Goal: Task Accomplishment & Management: Use online tool/utility

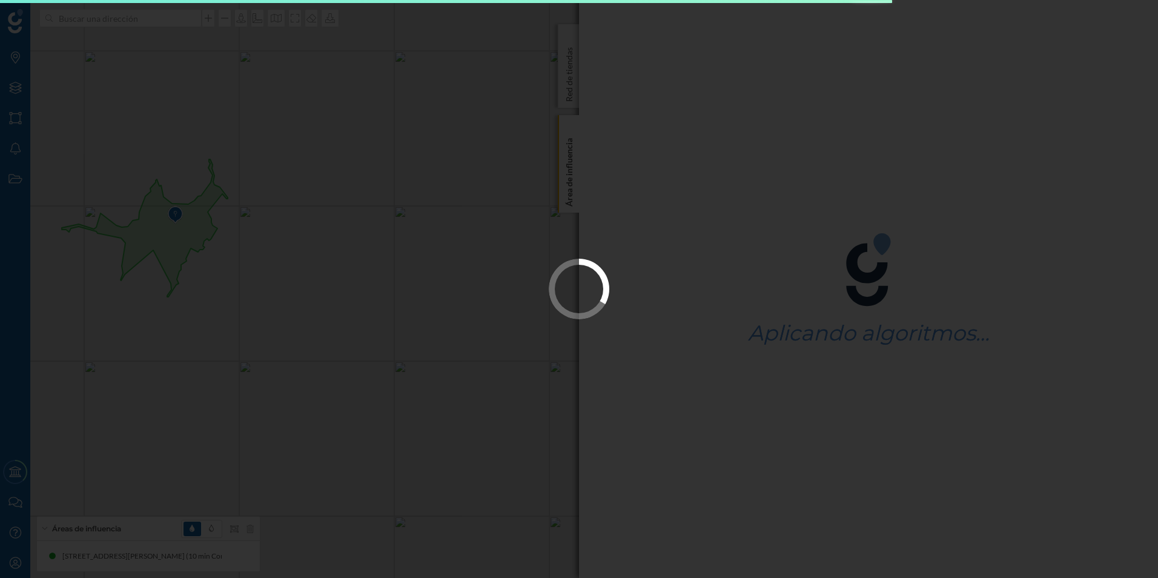
click at [246, 274] on div at bounding box center [579, 289] width 1158 height 578
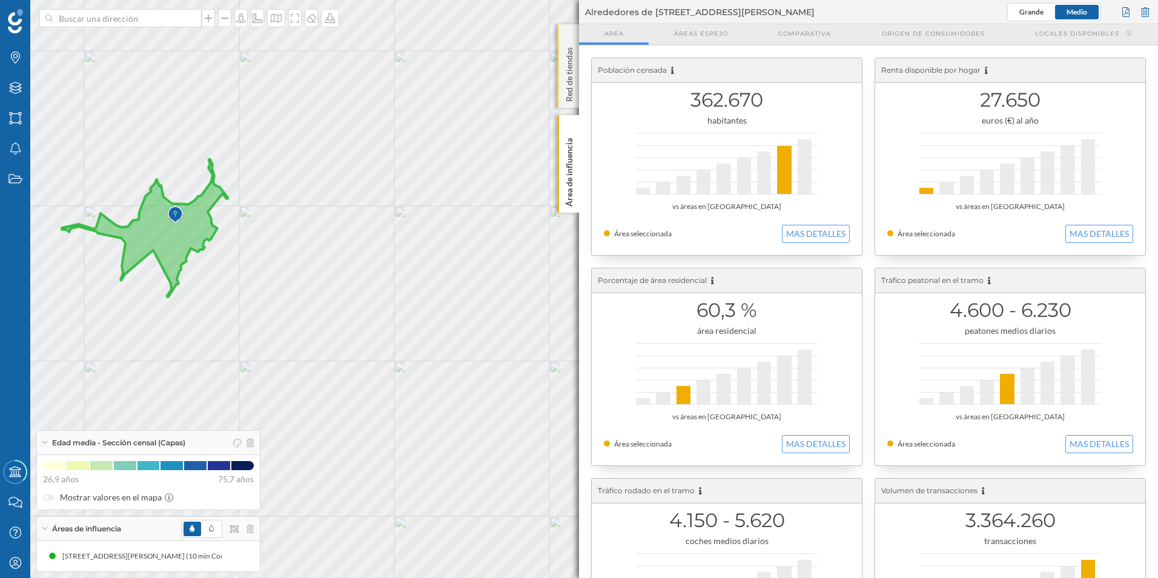
click at [568, 33] on div "Red de tiendas" at bounding box center [568, 66] width 21 height 84
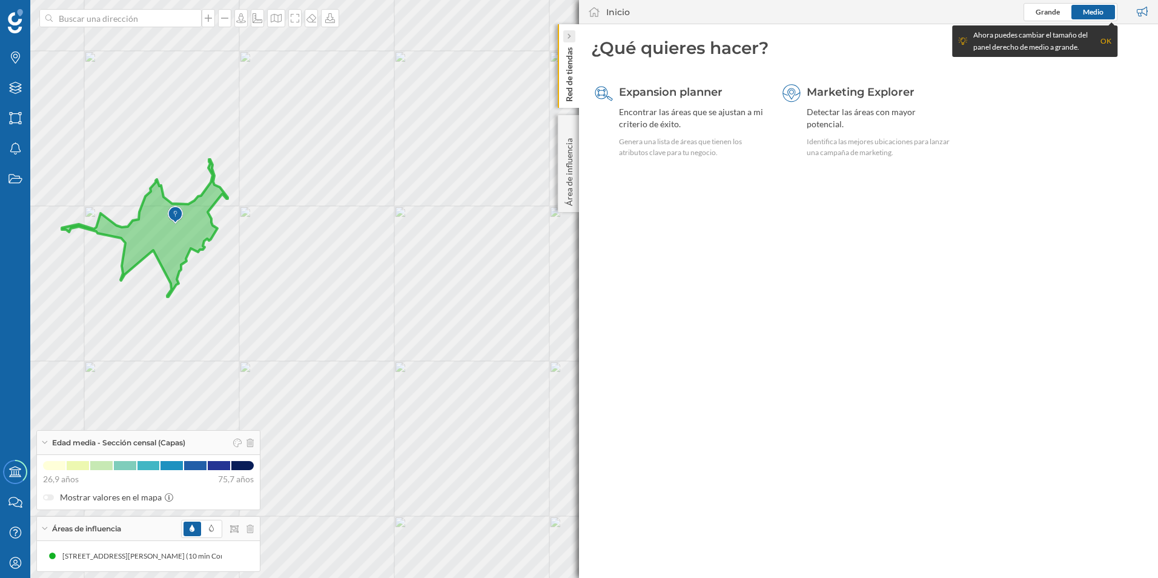
click at [572, 40] on div at bounding box center [569, 36] width 12 height 12
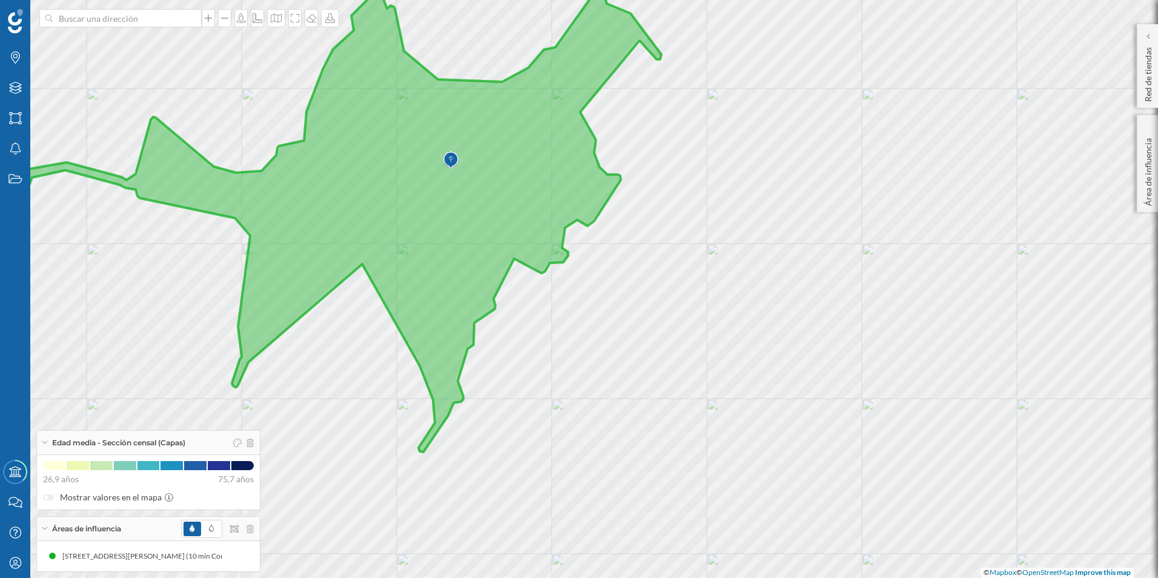
click at [255, 441] on div "Edad media - Sección censal (Capas)" at bounding box center [148, 443] width 223 height 24
click at [450, 159] on img at bounding box center [450, 160] width 15 height 24
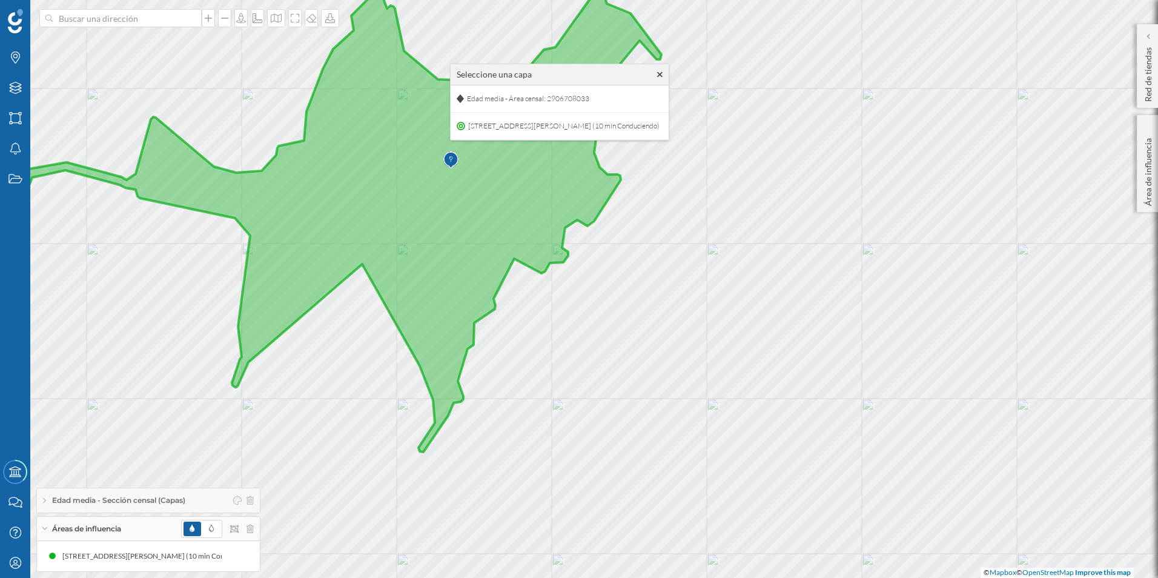
click at [621, 73] on div "Seleccione una capa" at bounding box center [560, 74] width 218 height 21
click at [657, 73] on icon at bounding box center [659, 73] width 5 height 5
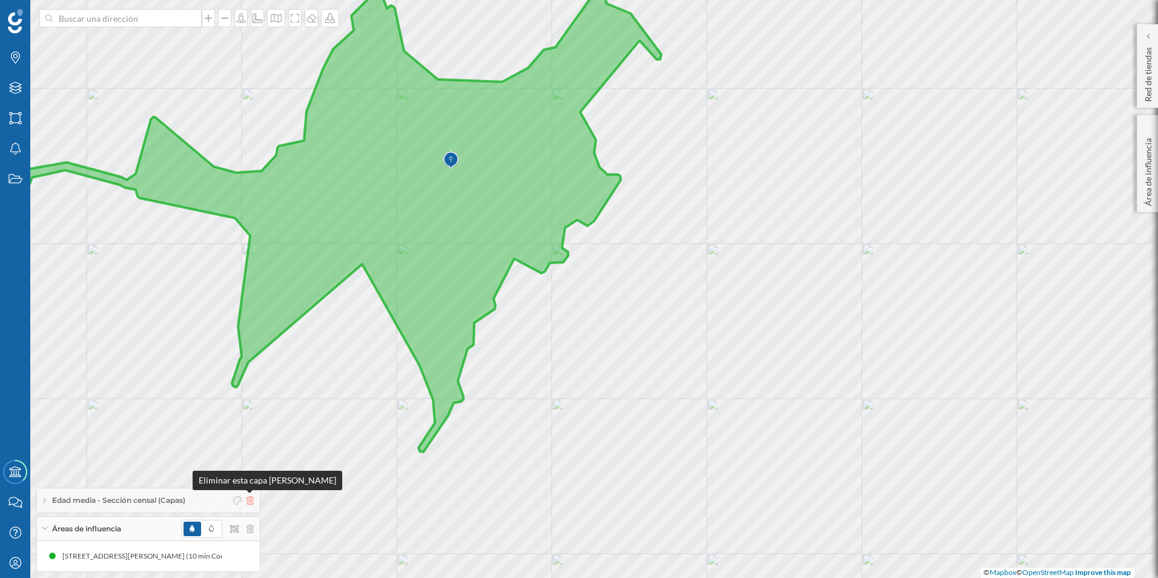
click at [253, 504] on icon at bounding box center [250, 500] width 7 height 8
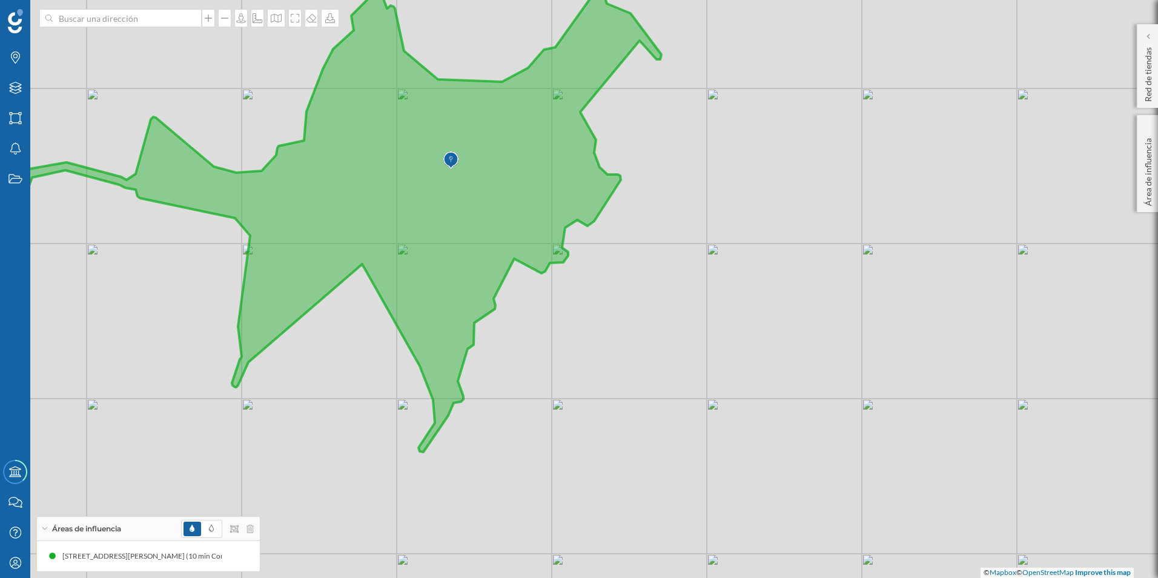
click at [255, 528] on div "Áreas de influencia" at bounding box center [148, 529] width 223 height 24
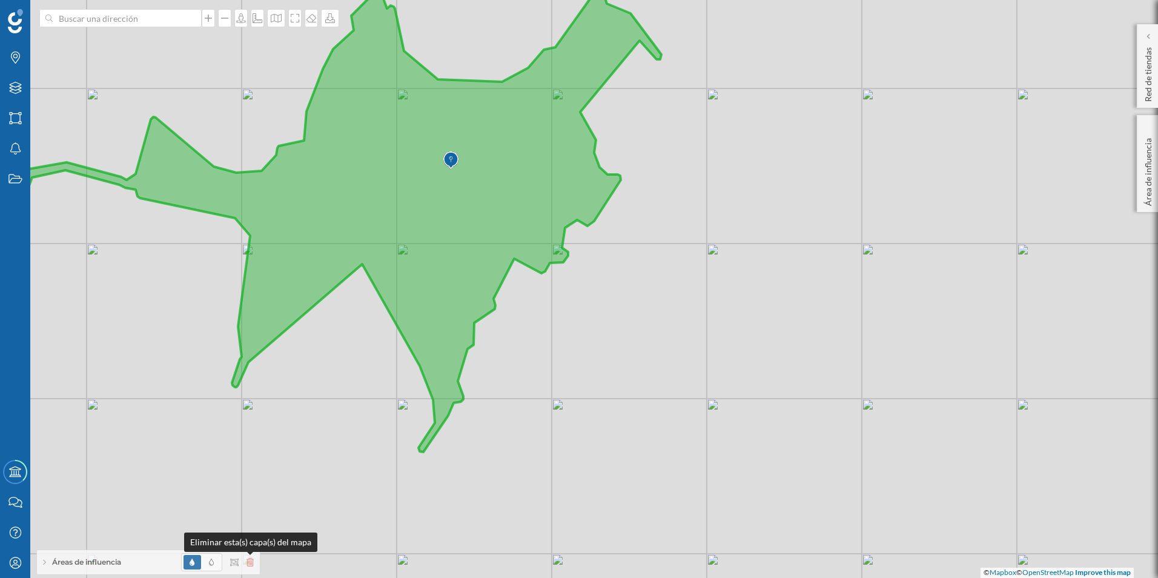
click at [248, 563] on icon at bounding box center [250, 562] width 7 height 8
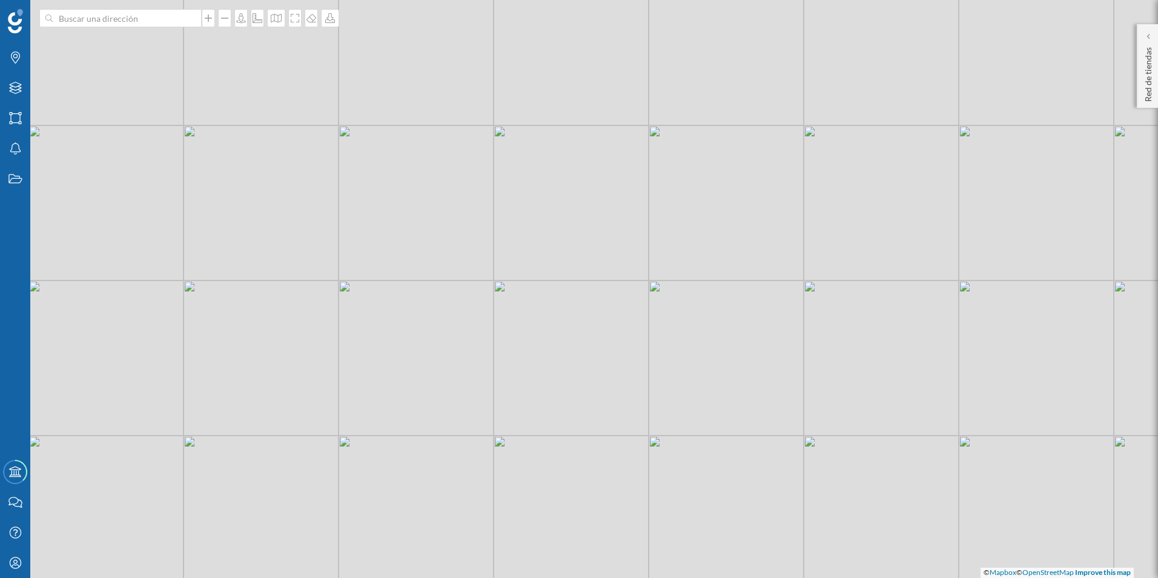
drag, startPoint x: 459, startPoint y: 239, endPoint x: 556, endPoint y: 431, distance: 215.1
click at [556, 431] on div "© Mapbox © OpenStreetMap Improve this map" at bounding box center [579, 289] width 1158 height 578
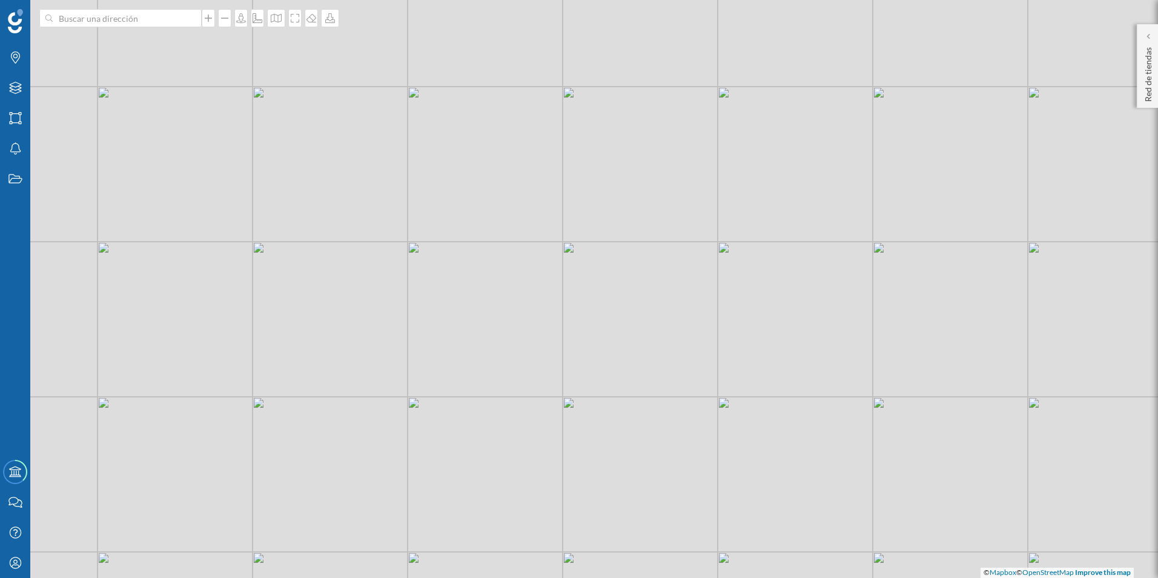
drag, startPoint x: 472, startPoint y: 372, endPoint x: 518, endPoint y: 341, distance: 55.4
click at [518, 341] on div "© Mapbox © OpenStreetMap Improve this map" at bounding box center [579, 289] width 1158 height 578
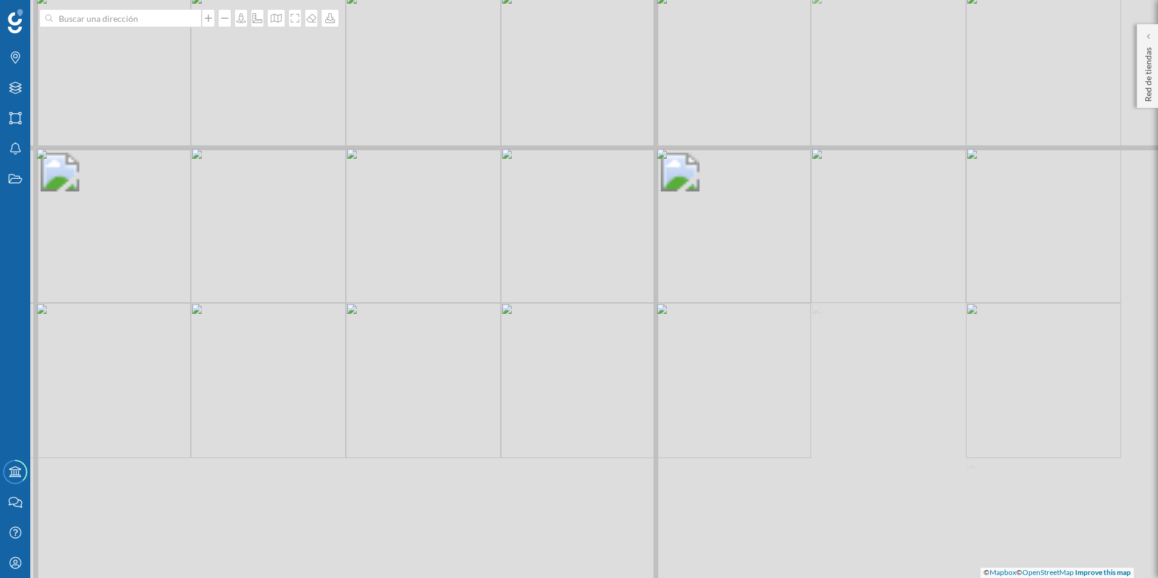
drag, startPoint x: 616, startPoint y: 283, endPoint x: 423, endPoint y: 47, distance: 305.2
click at [385, 7] on div "© Mapbox © OpenStreetMap Improve this map" at bounding box center [579, 289] width 1158 height 578
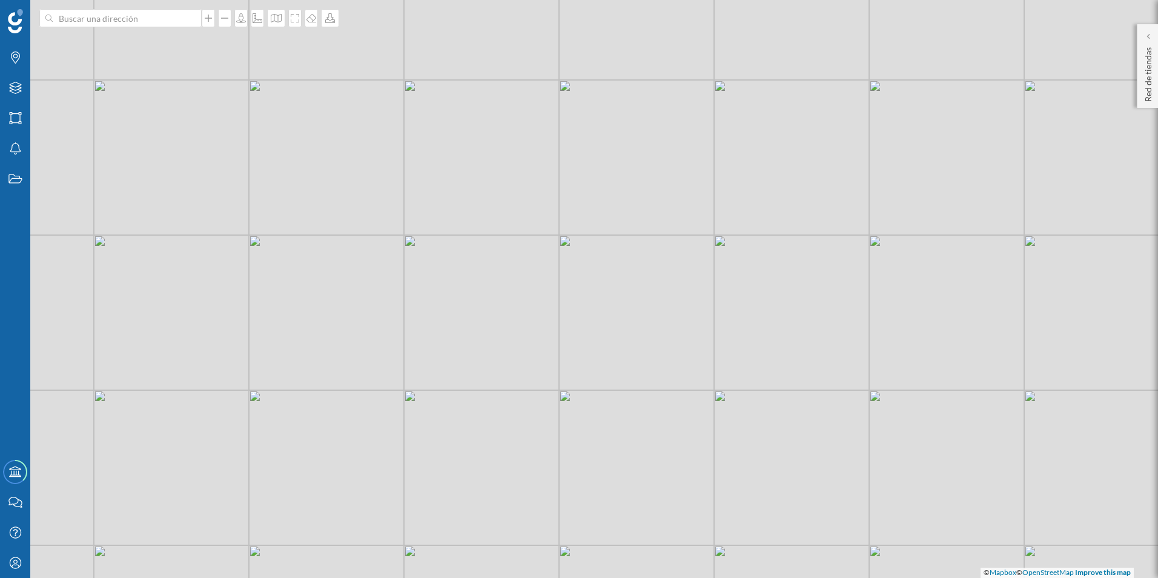
drag, startPoint x: 488, startPoint y: 210, endPoint x: 491, endPoint y: 179, distance: 31.1
click at [491, 179] on div "© Mapbox © OpenStreetMap Improve this map" at bounding box center [579, 289] width 1158 height 578
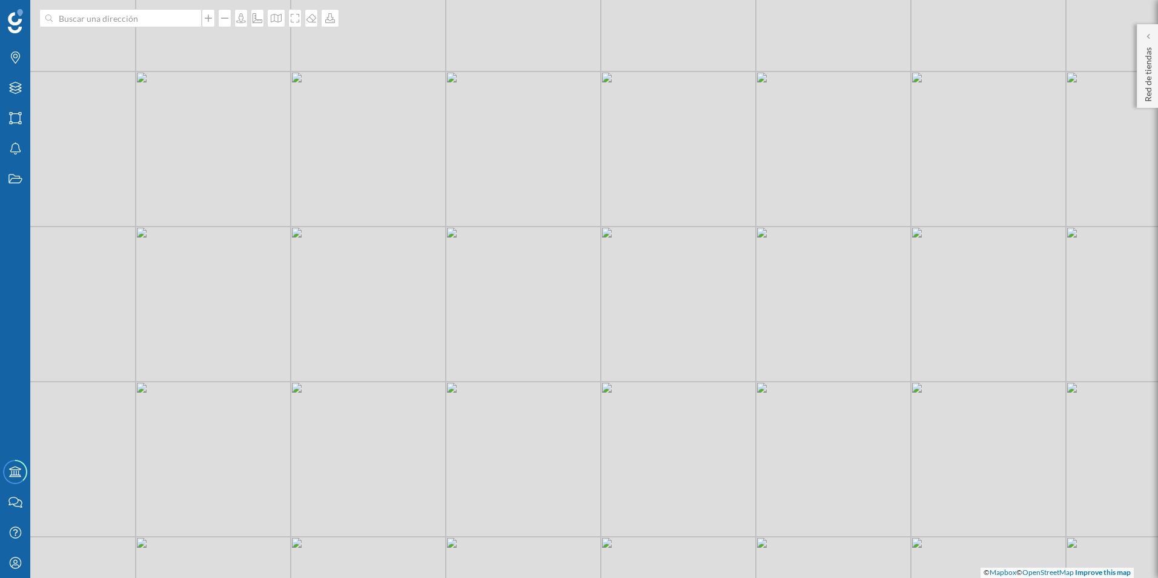
drag, startPoint x: 502, startPoint y: 189, endPoint x: 508, endPoint y: 250, distance: 60.9
click at [508, 250] on div "© Mapbox © OpenStreetMap Improve this map" at bounding box center [579, 289] width 1158 height 578
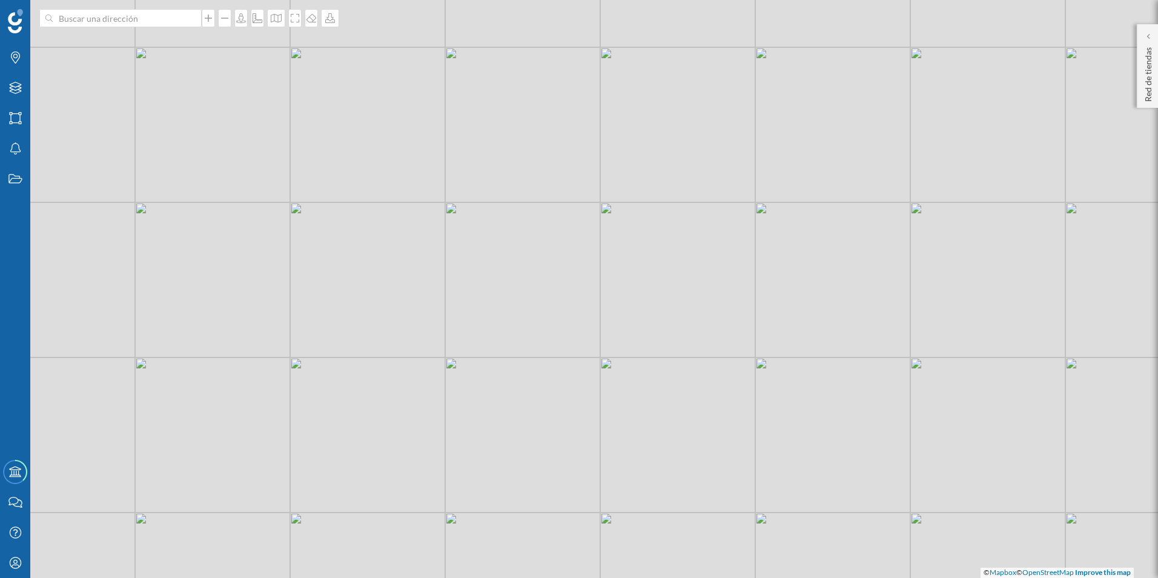
drag, startPoint x: 690, startPoint y: 297, endPoint x: 631, endPoint y: 299, distance: 58.8
click at [640, 313] on div "© Mapbox © OpenStreetMap Improve this map" at bounding box center [579, 289] width 1158 height 578
click at [563, 256] on div "© Mapbox © OpenStreetMap Improve this map" at bounding box center [579, 289] width 1158 height 578
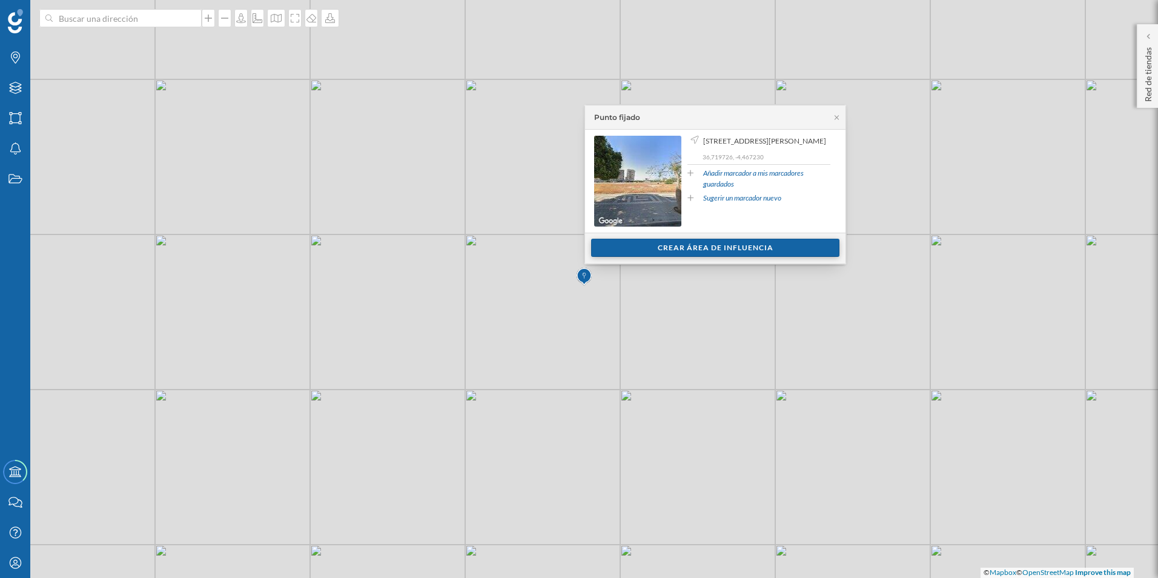
click at [693, 255] on div "Crear área de influencia" at bounding box center [715, 248] width 248 height 18
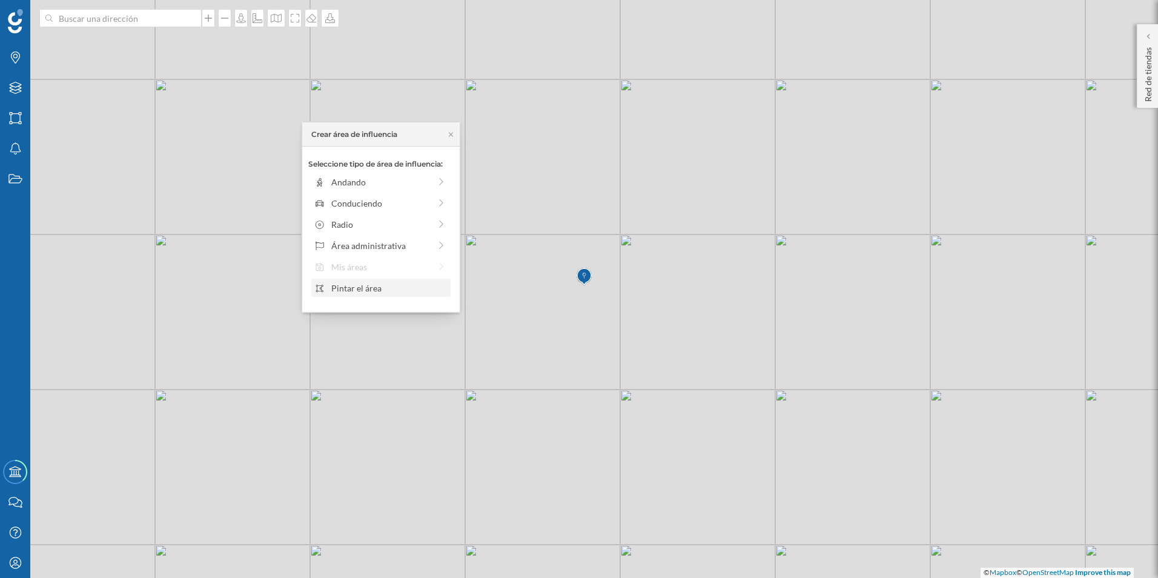
click at [377, 287] on div "Pintar el área" at bounding box center [389, 288] width 116 height 13
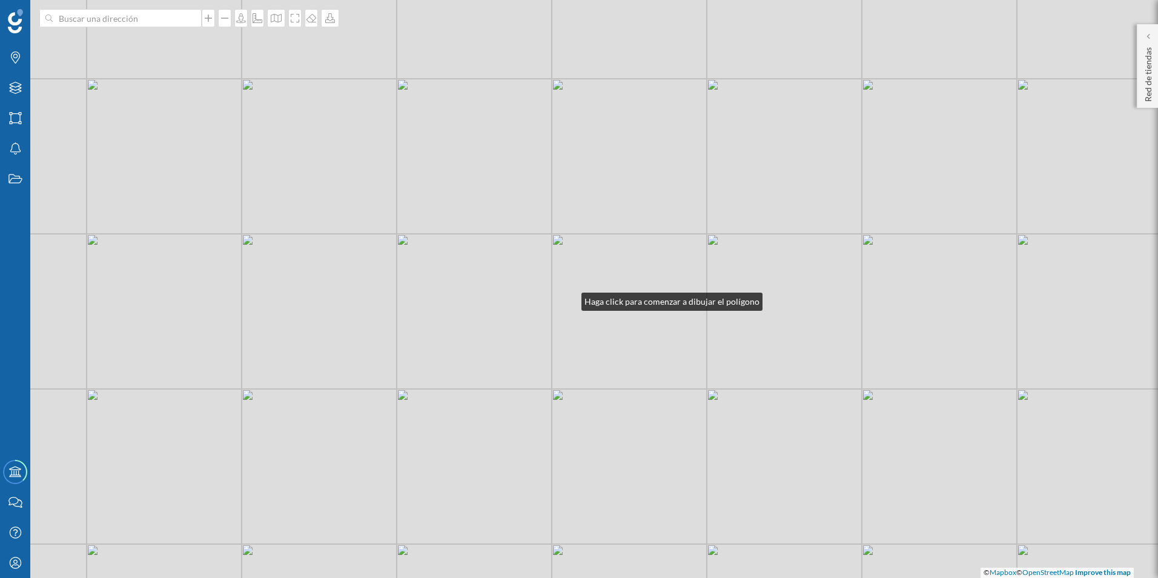
click at [569, 299] on div "© Mapbox © OpenStreetMap Improve this map" at bounding box center [579, 289] width 1158 height 578
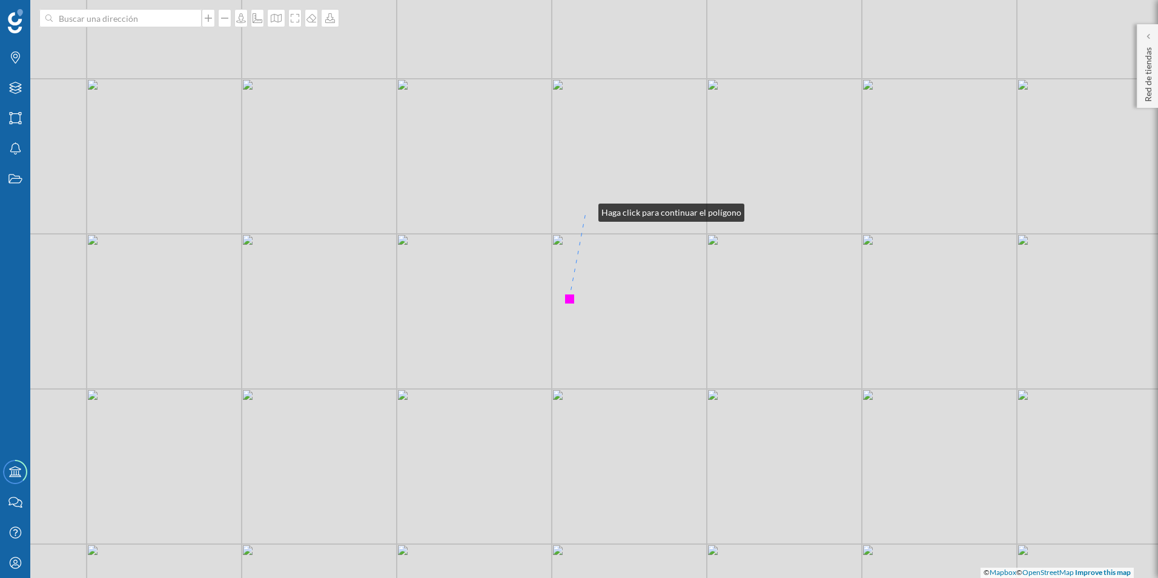
click at [586, 210] on div "© Mapbox © OpenStreetMap Improve this map" at bounding box center [579, 289] width 1158 height 578
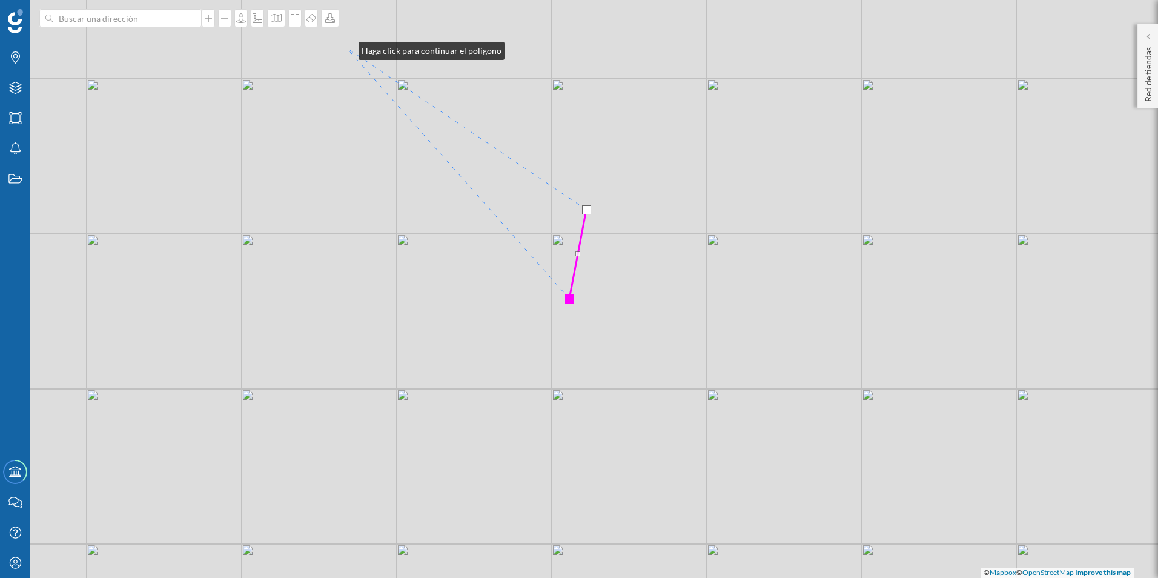
click at [346, 48] on div "© Mapbox © OpenStreetMap Improve this map" at bounding box center [579, 289] width 1158 height 578
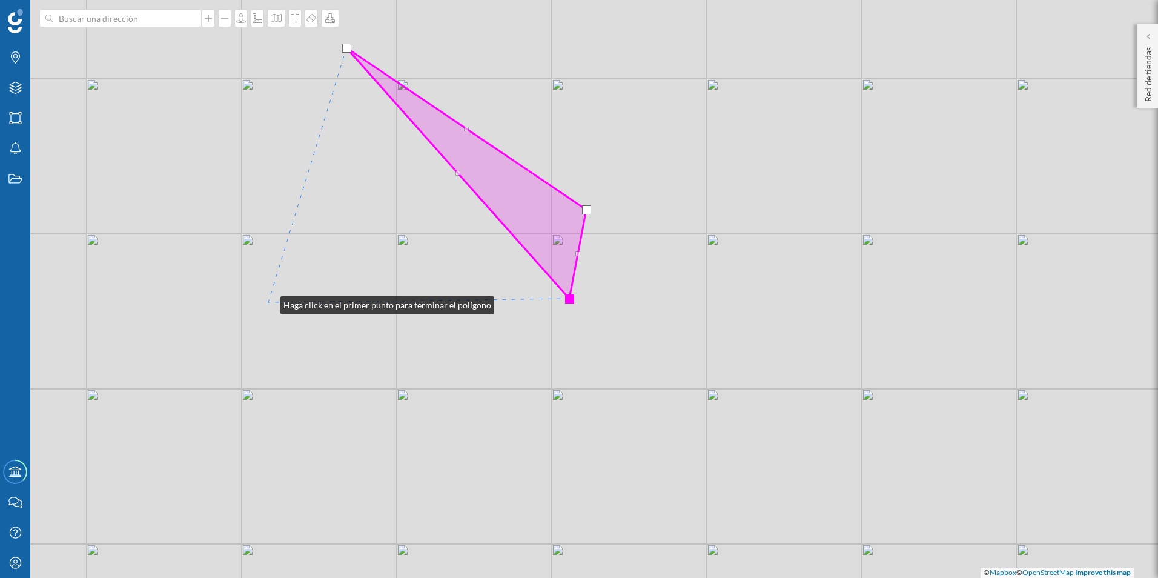
click at [268, 302] on div "© Mapbox © OpenStreetMap Improve this map" at bounding box center [579, 289] width 1158 height 578
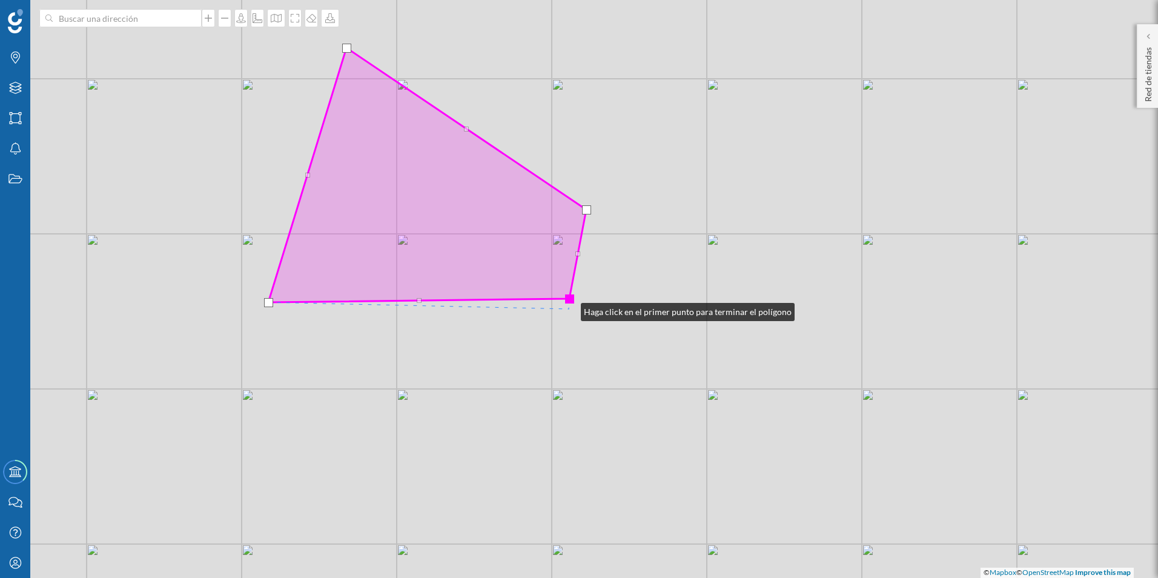
click at [569, 309] on div "© Mapbox © OpenStreetMap Improve this map" at bounding box center [579, 289] width 1158 height 578
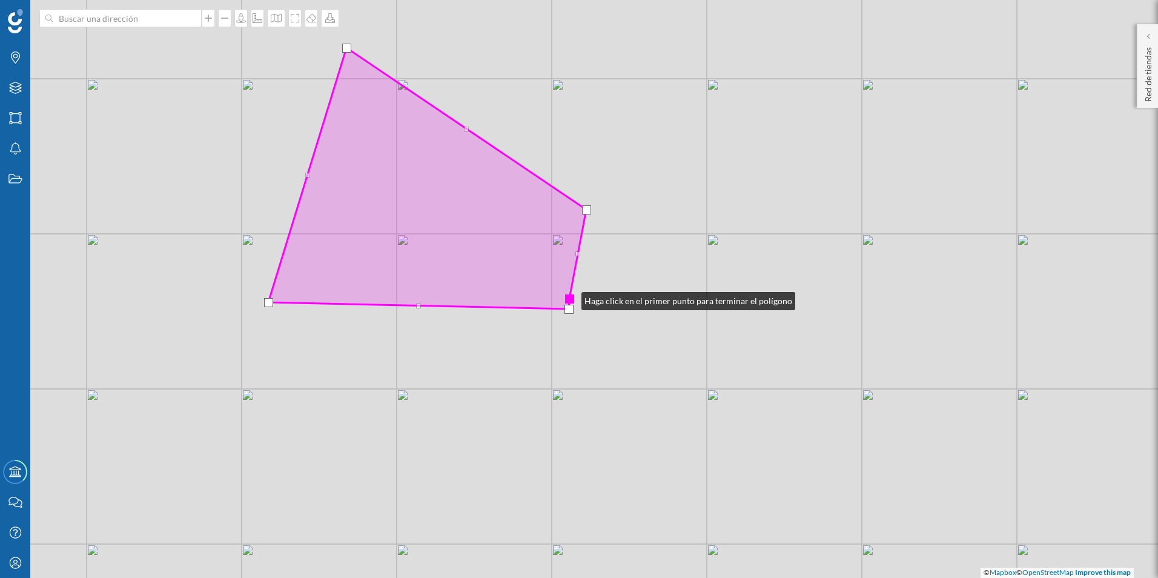
click at [569, 298] on div at bounding box center [569, 298] width 9 height 9
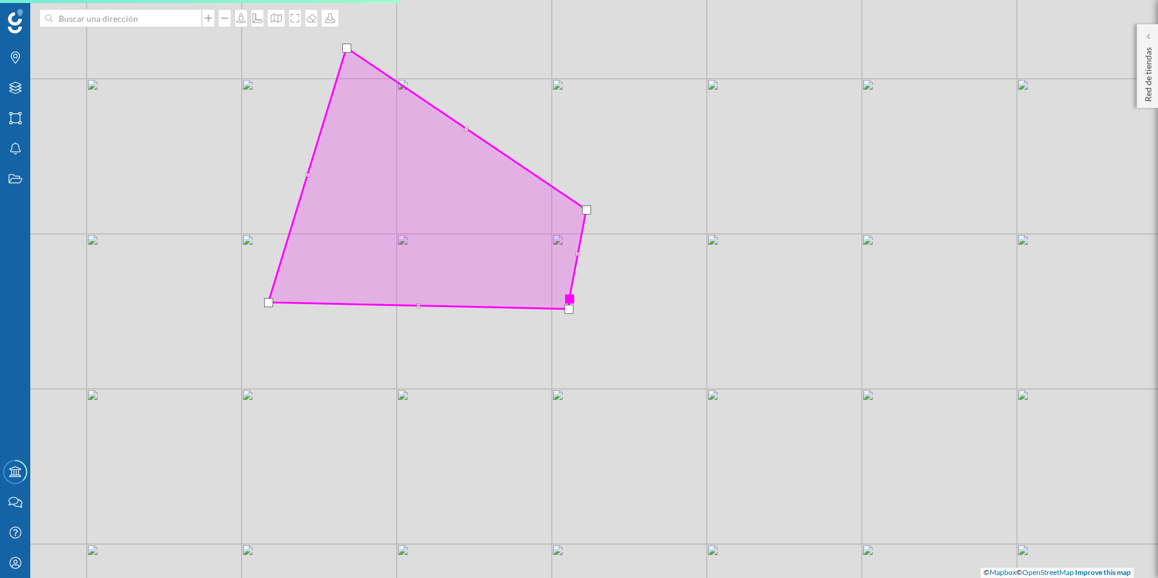
click at [572, 297] on div at bounding box center [569, 298] width 9 height 9
click at [589, 214] on div "© Mapbox © OpenStreetMap Improve this map" at bounding box center [579, 289] width 1158 height 578
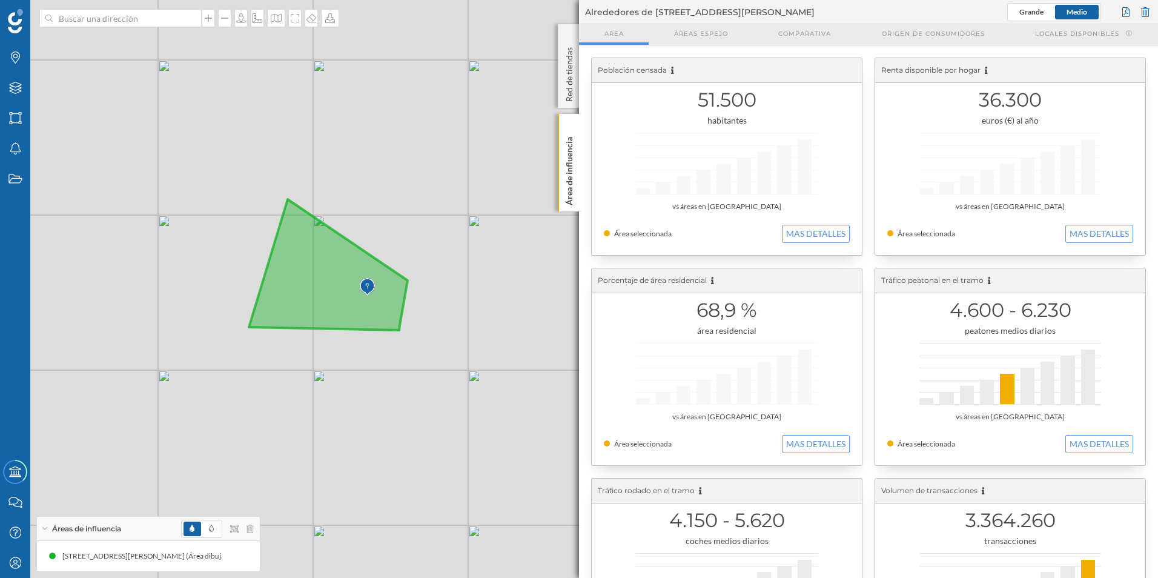
drag, startPoint x: 356, startPoint y: 455, endPoint x: 539, endPoint y: 492, distance: 187.3
click at [539, 492] on div "© Mapbox © OpenStreetMap Improve this map" at bounding box center [579, 289] width 1158 height 578
click at [342, 262] on icon at bounding box center [328, 265] width 159 height 131
click at [353, 248] on icon at bounding box center [328, 265] width 159 height 131
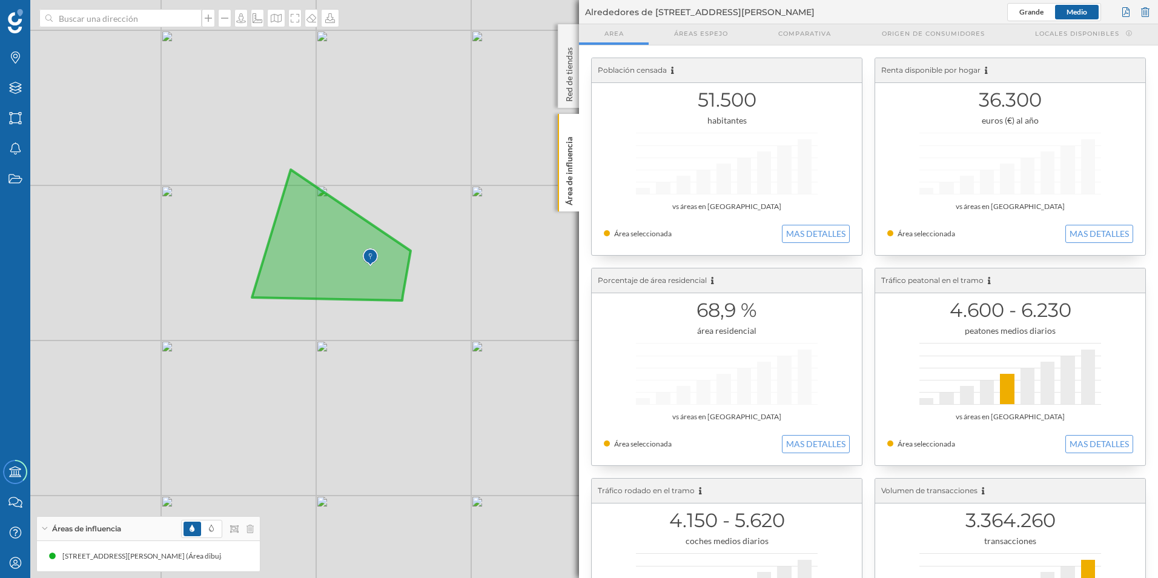
drag, startPoint x: 359, startPoint y: 251, endPoint x: 362, endPoint y: 220, distance: 31.0
click at [362, 220] on icon at bounding box center [331, 235] width 159 height 131
click at [572, 76] on p "Red de tiendas" at bounding box center [569, 71] width 12 height 59
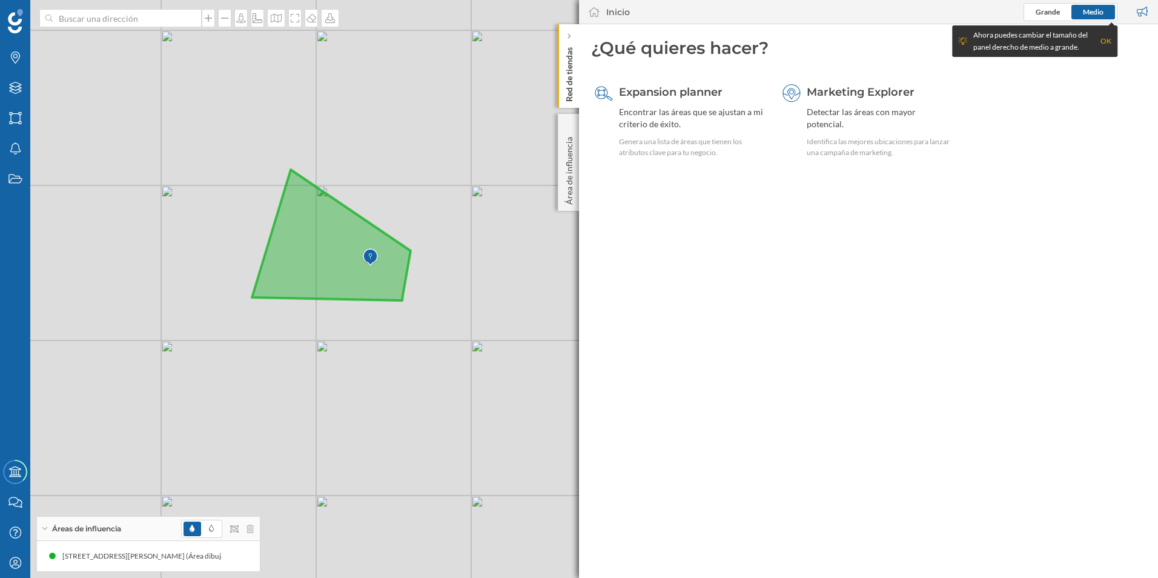
click at [571, 76] on p "Red de tiendas" at bounding box center [569, 71] width 12 height 59
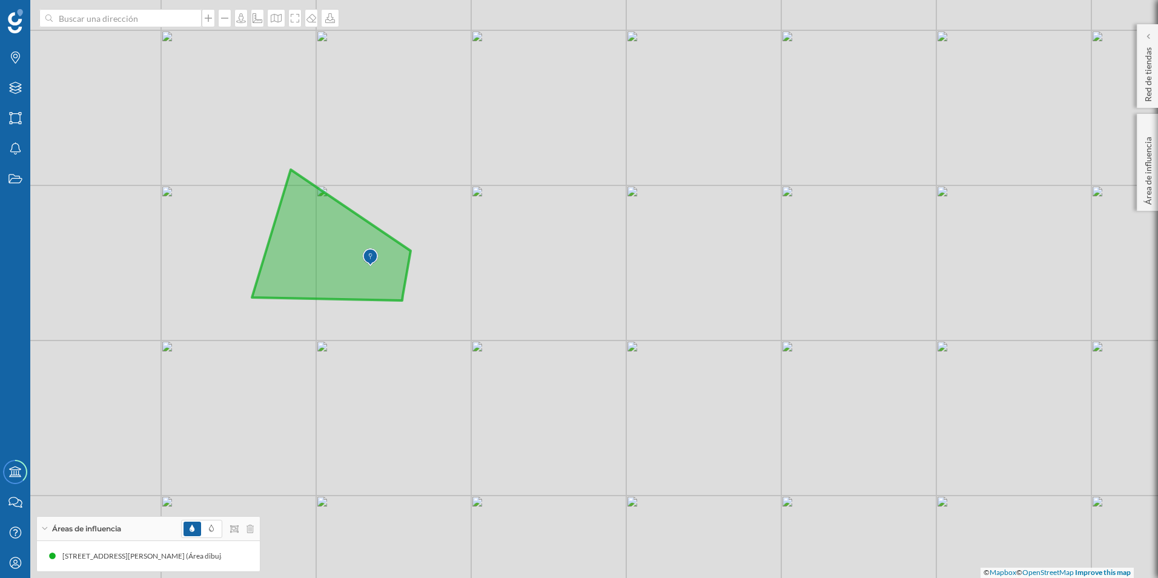
click at [344, 257] on icon at bounding box center [331, 235] width 159 height 131
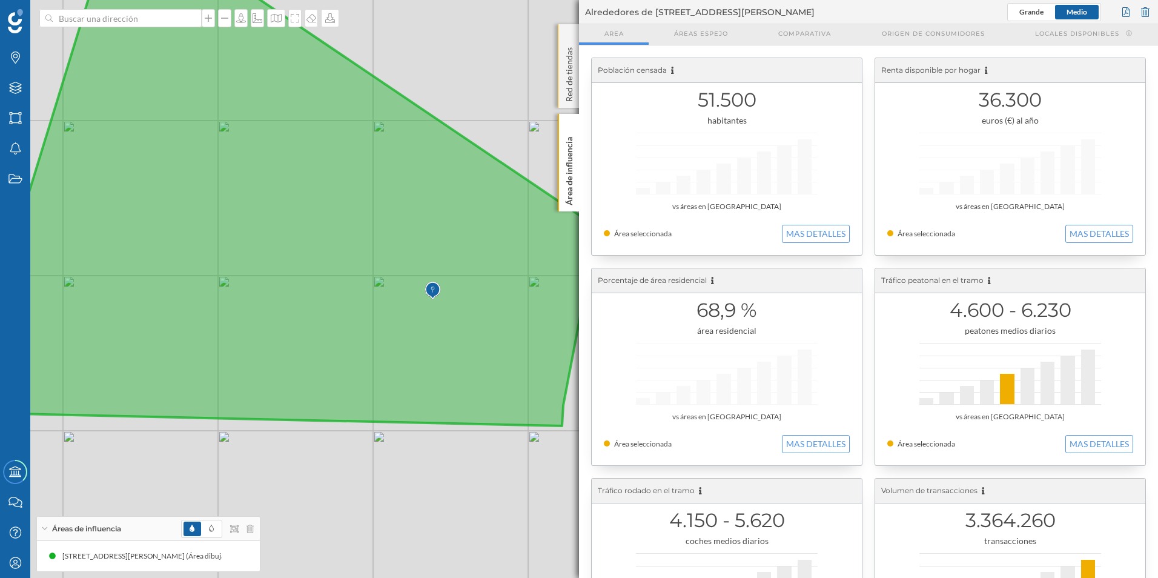
click at [567, 51] on p "Red de tiendas" at bounding box center [569, 71] width 12 height 59
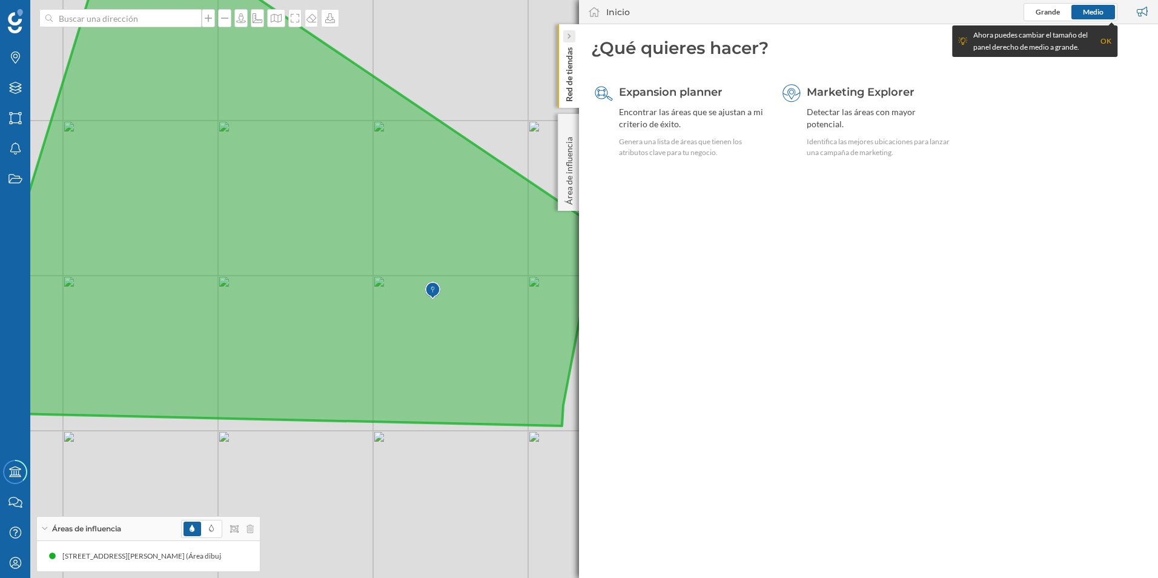
click at [569, 31] on icon at bounding box center [569, 36] width 4 height 12
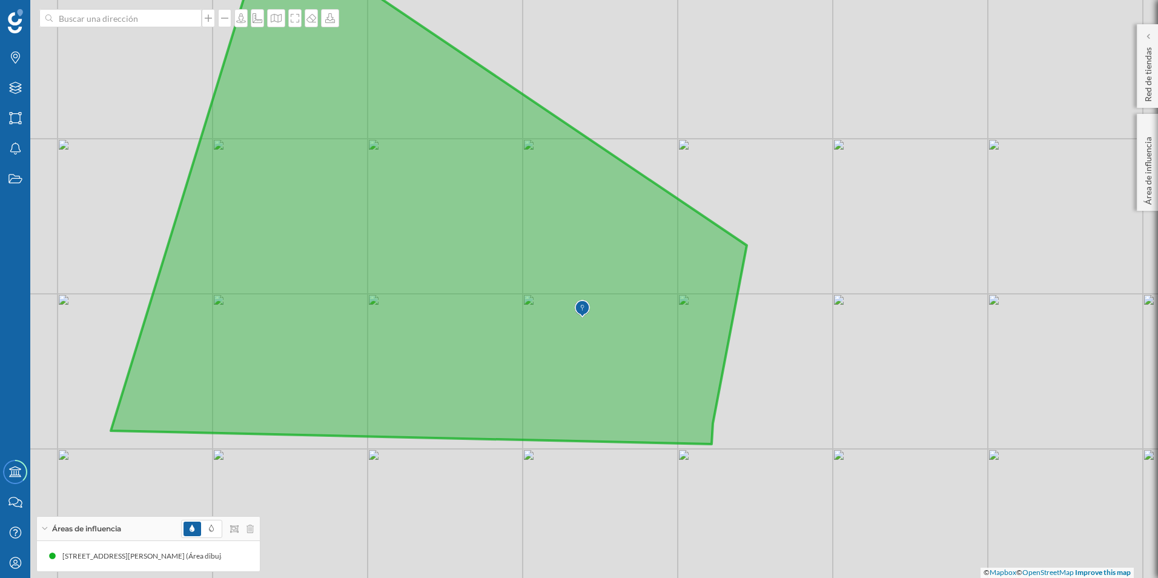
drag, startPoint x: 634, startPoint y: 219, endPoint x: 750, endPoint y: 237, distance: 117.1
click at [750, 237] on div "© Mapbox © OpenStreetMap Improve this map" at bounding box center [579, 289] width 1158 height 578
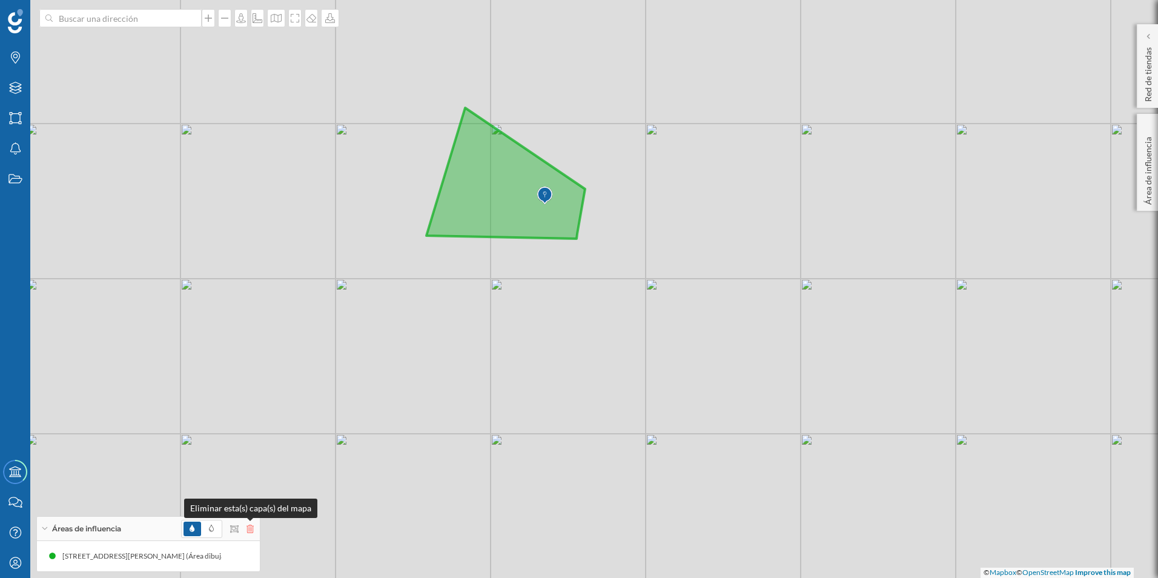
click at [250, 527] on icon at bounding box center [250, 529] width 7 height 8
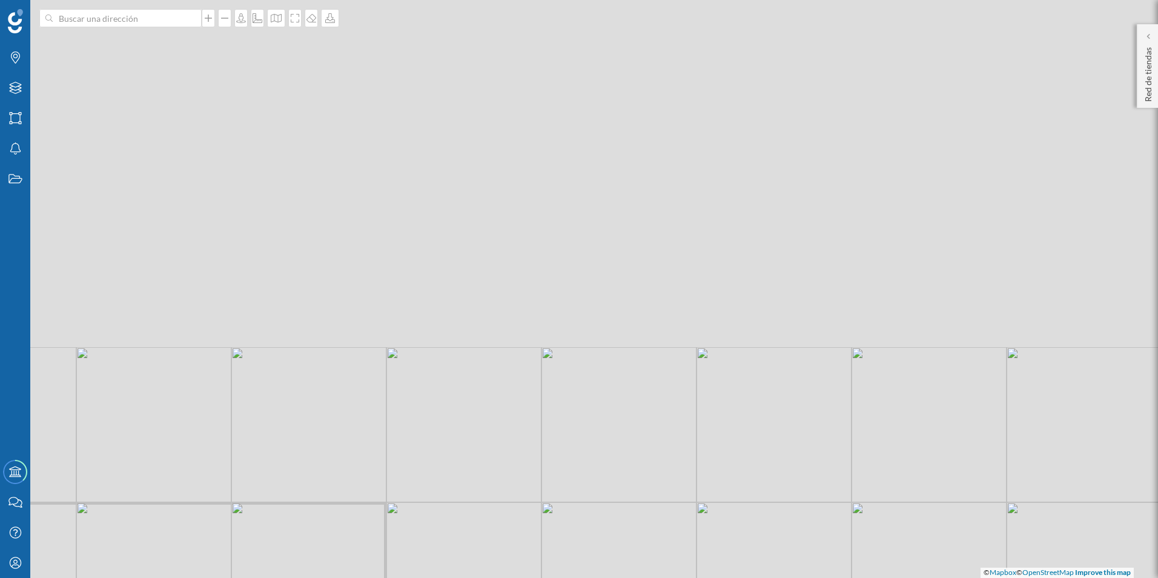
drag, startPoint x: 558, startPoint y: 151, endPoint x: 498, endPoint y: 577, distance: 429.9
click at [497, 577] on html "Marcas Capas Áreas Notificaciones Estados Academy Contacta con nosotros Centro …" at bounding box center [579, 289] width 1158 height 578
drag, startPoint x: 509, startPoint y: 382, endPoint x: 525, endPoint y: 369, distance: 19.8
click at [509, 382] on div "© Mapbox © OpenStreetMap Improve this map" at bounding box center [579, 289] width 1158 height 578
click at [584, 318] on div "© Mapbox © OpenStreetMap Improve this map" at bounding box center [579, 289] width 1158 height 578
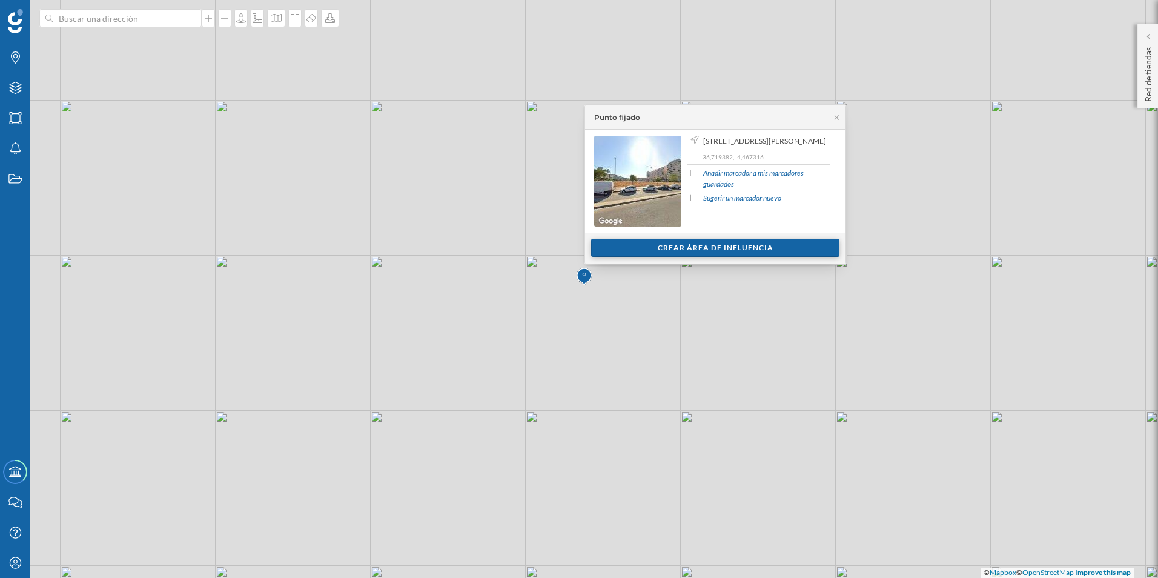
click at [679, 249] on div "Crear área de influencia" at bounding box center [715, 248] width 248 height 18
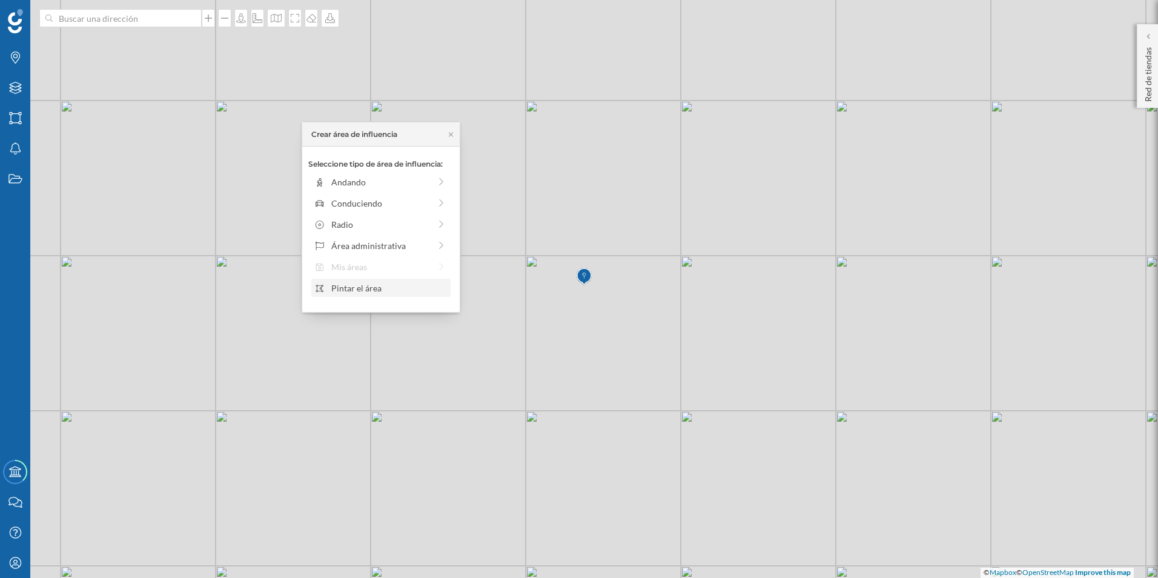
click at [380, 290] on div "Pintar el área" at bounding box center [389, 288] width 116 height 13
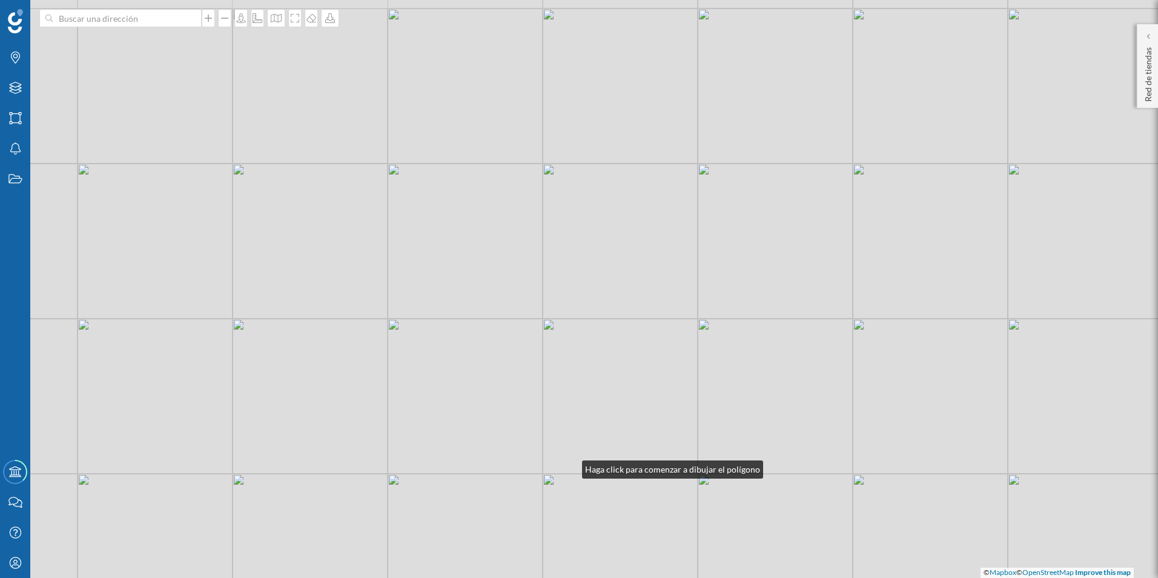
drag, startPoint x: 451, startPoint y: 366, endPoint x: 570, endPoint y: 466, distance: 156.0
click at [570, 466] on div "© Mapbox © OpenStreetMap Improve this map" at bounding box center [579, 289] width 1158 height 578
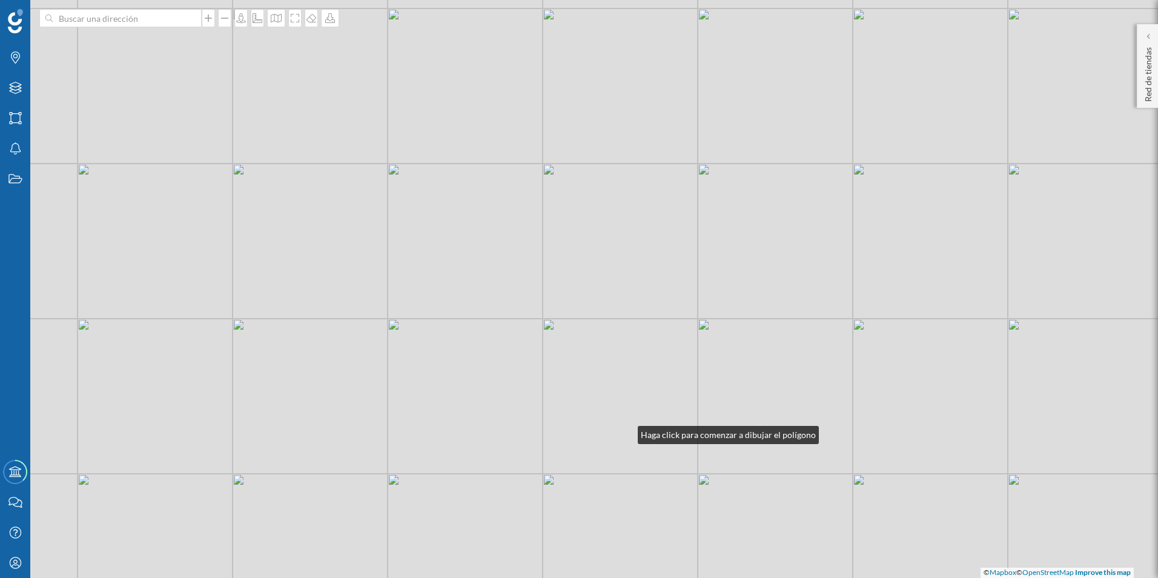
click at [626, 432] on div "© Mapbox © OpenStreetMap Improve this map" at bounding box center [579, 289] width 1158 height 578
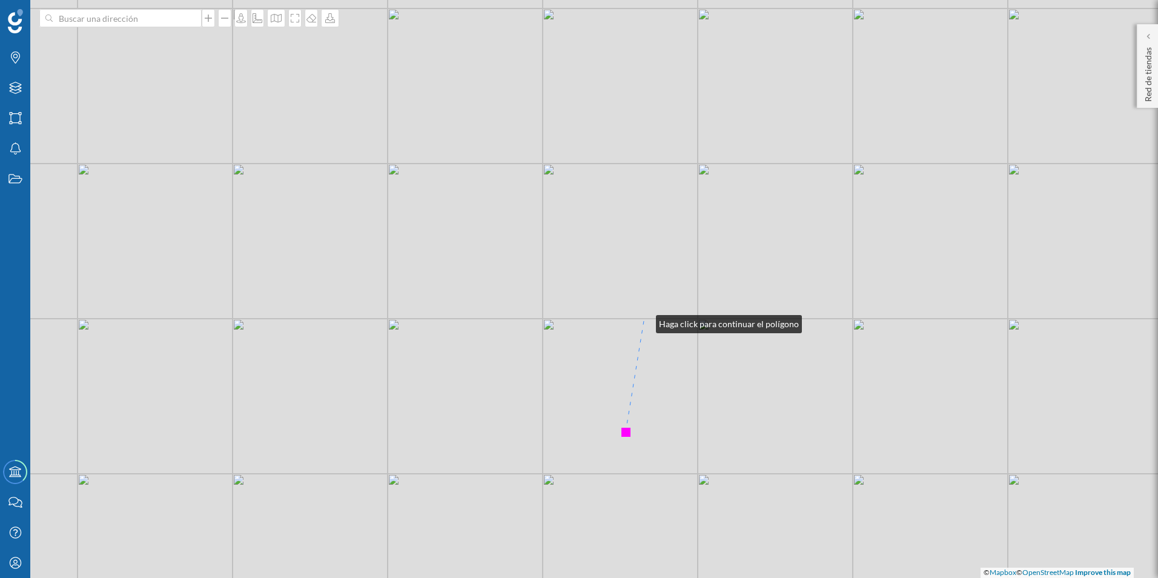
click at [644, 321] on div "© Mapbox © OpenStreetMap Improve this map" at bounding box center [579, 289] width 1158 height 578
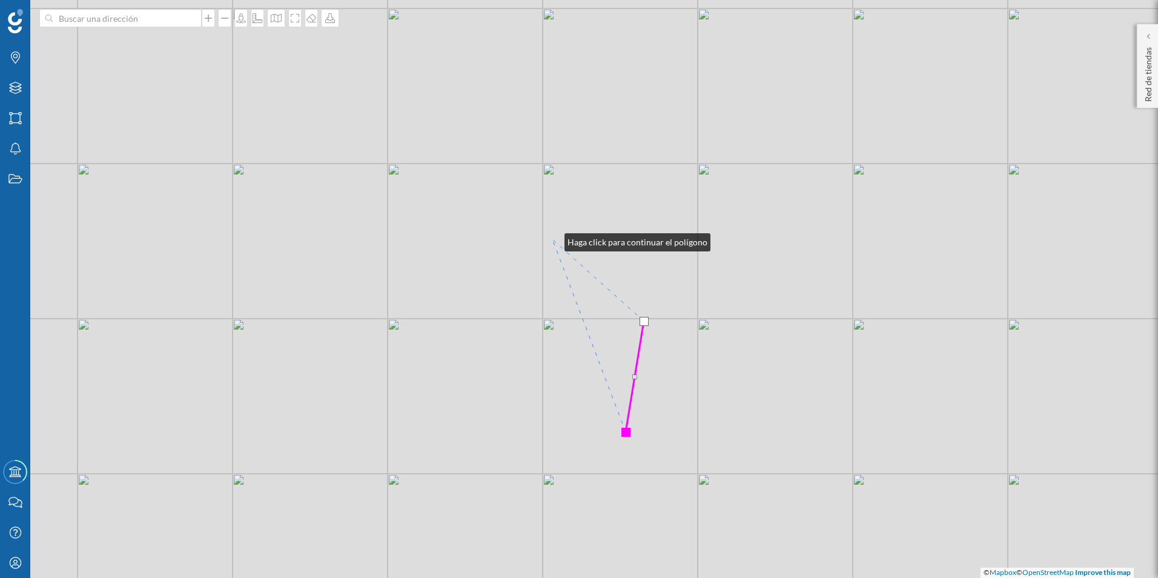
click at [552, 239] on div "© Mapbox © OpenStreetMap Improve this map" at bounding box center [579, 289] width 1158 height 578
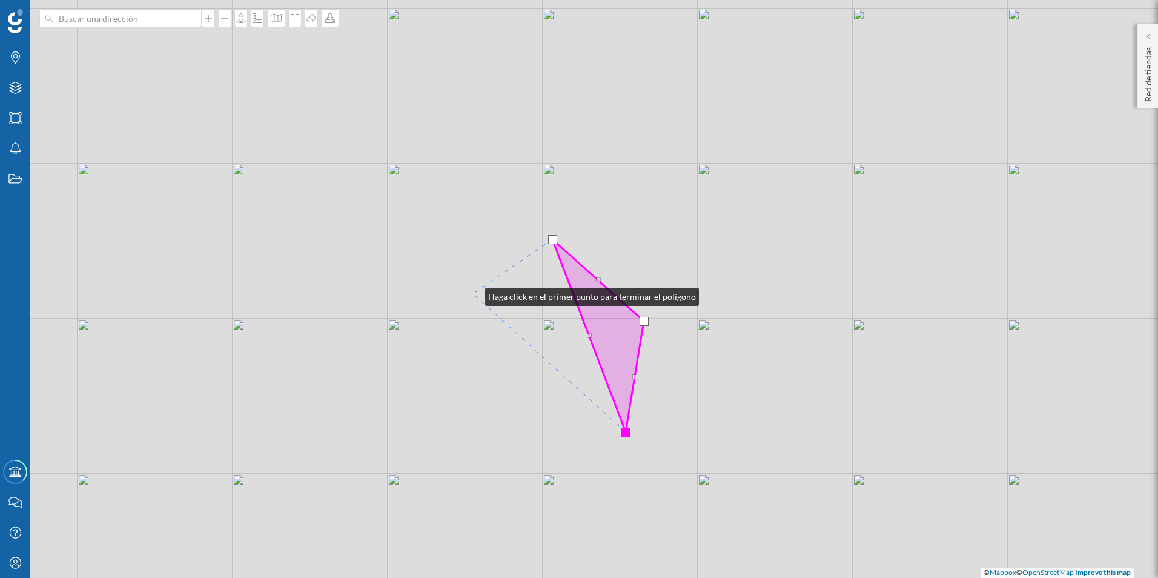
click at [473, 294] on div "© Mapbox © OpenStreetMap Improve this map" at bounding box center [579, 289] width 1158 height 578
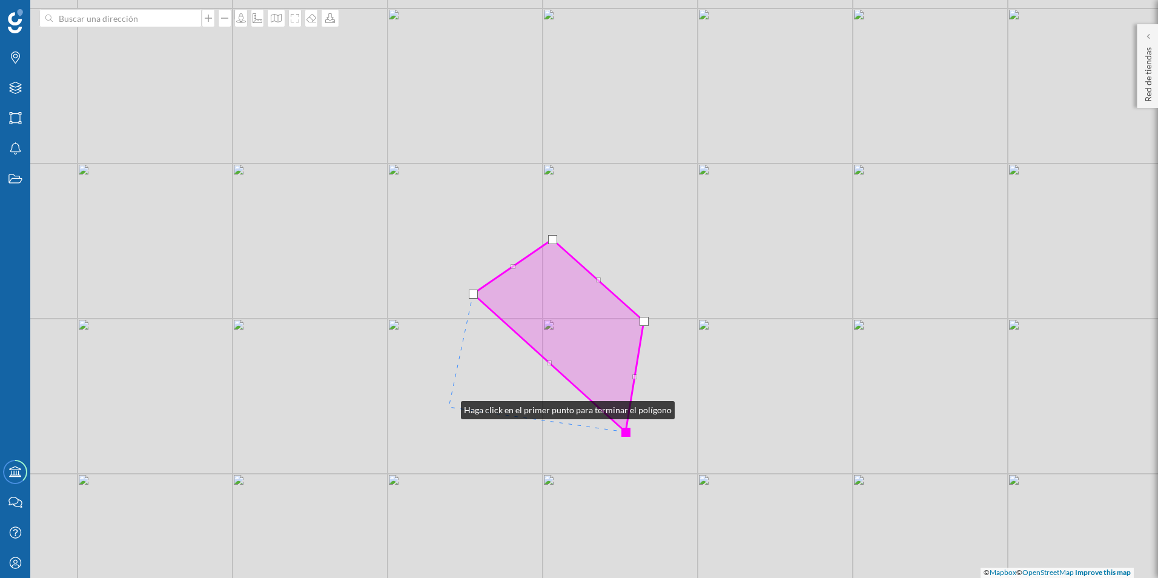
click at [449, 407] on div "© Mapbox © OpenStreetMap Improve this map" at bounding box center [579, 289] width 1158 height 578
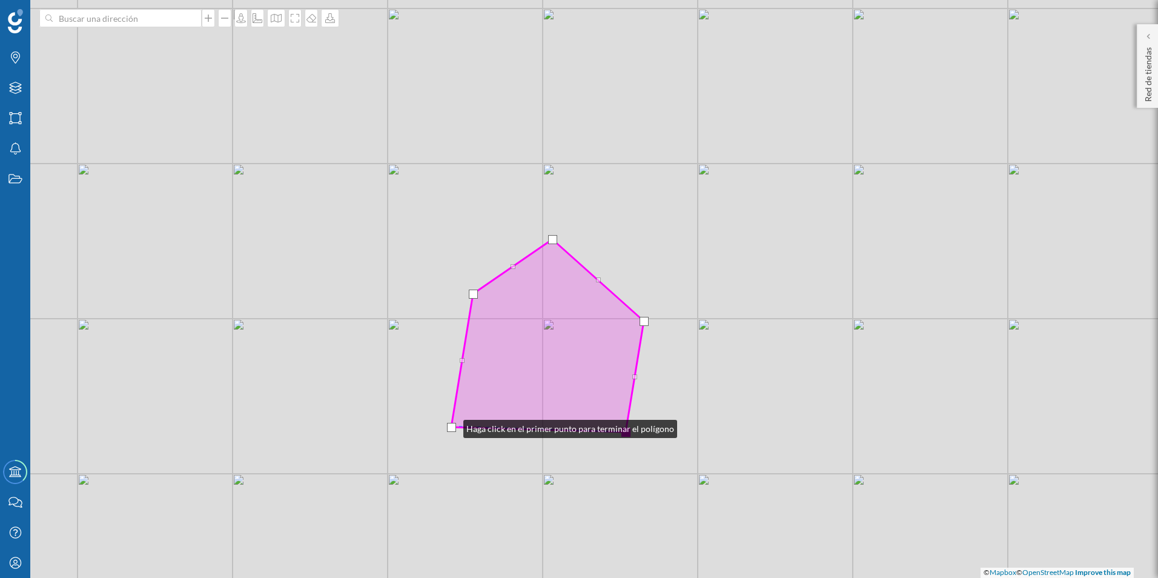
drag, startPoint x: 449, startPoint y: 406, endPoint x: 451, endPoint y: 426, distance: 20.1
click at [451, 426] on div at bounding box center [451, 427] width 9 height 9
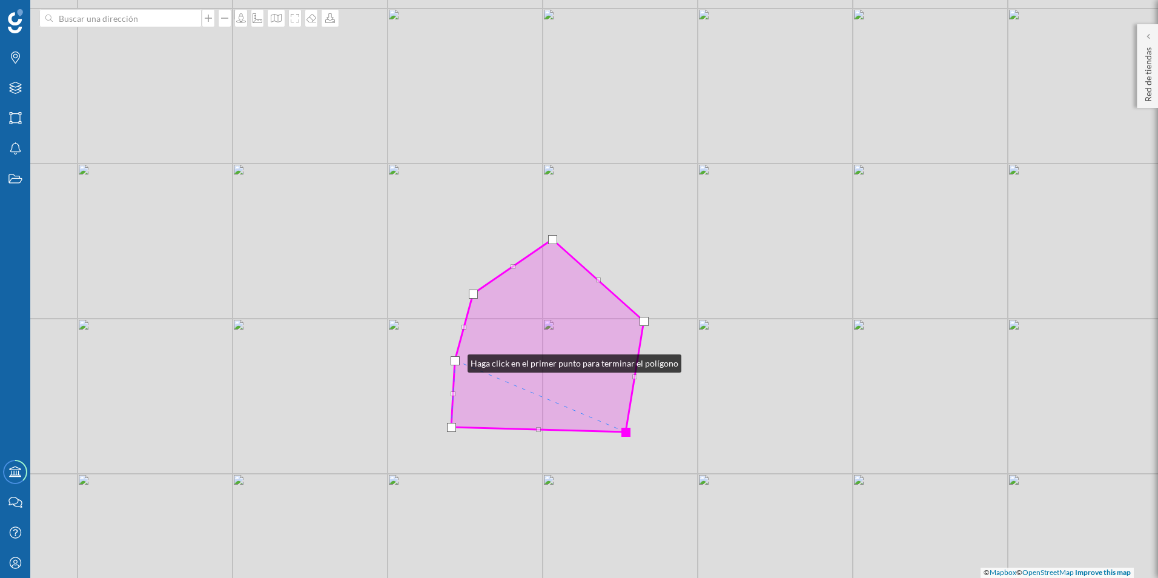
drag, startPoint x: 463, startPoint y: 360, endPoint x: 455, endPoint y: 360, distance: 7.3
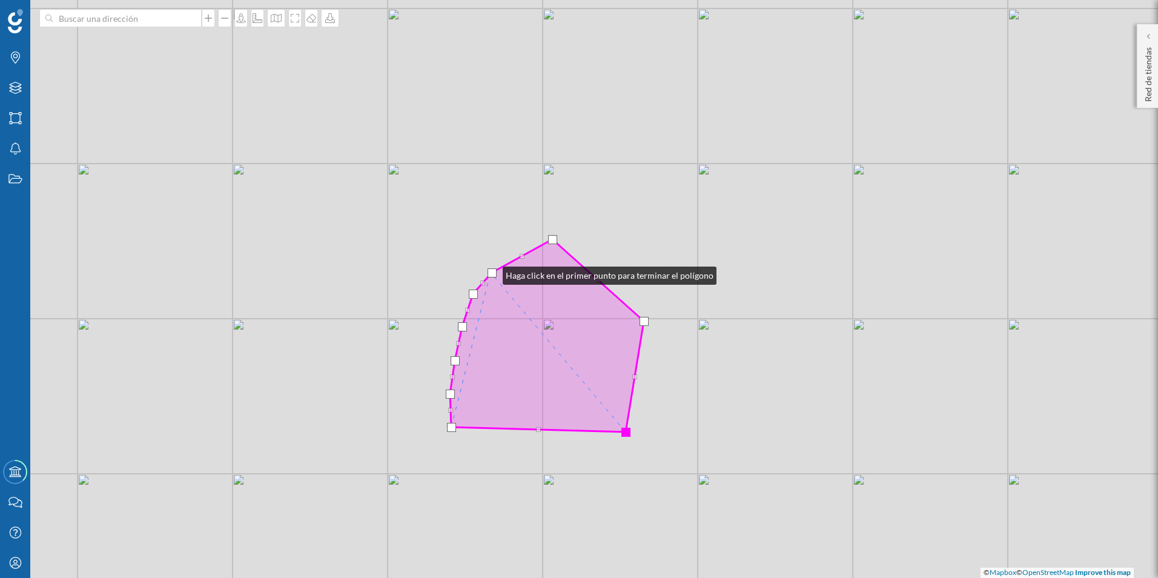
drag, startPoint x: 512, startPoint y: 266, endPoint x: 491, endPoint y: 273, distance: 22.0
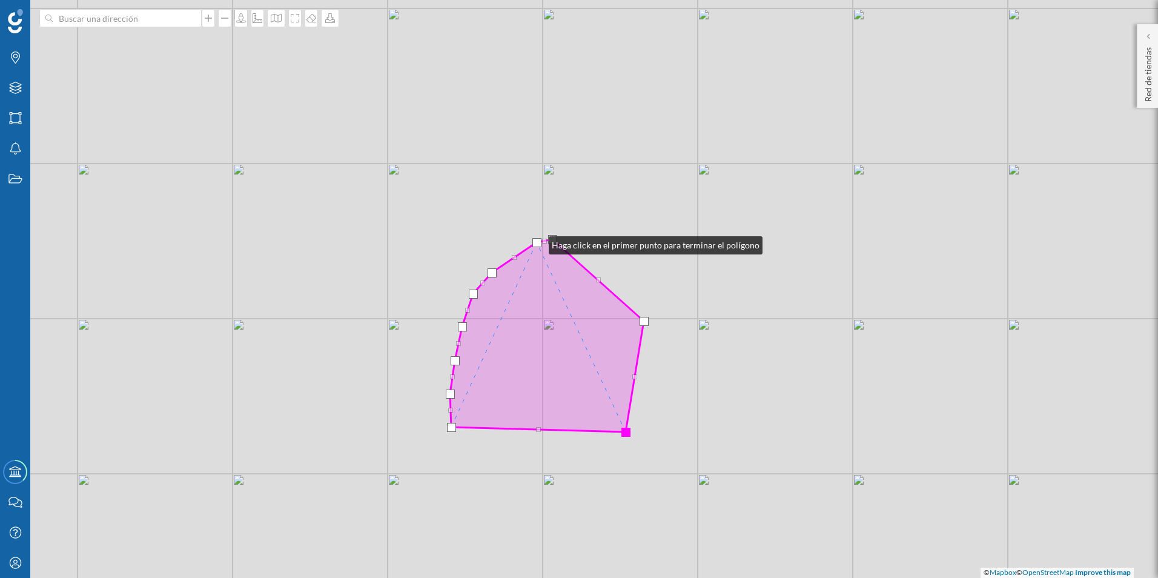
drag, startPoint x: 522, startPoint y: 256, endPoint x: 537, endPoint y: 242, distance: 20.1
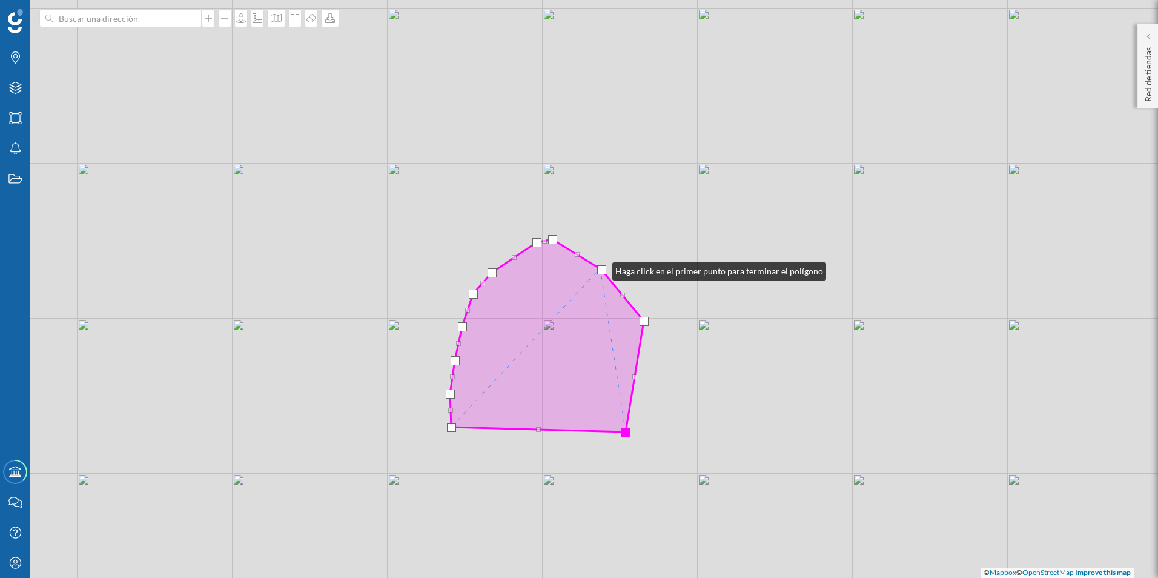
drag, startPoint x: 597, startPoint y: 279, endPoint x: 600, endPoint y: 268, distance: 10.7
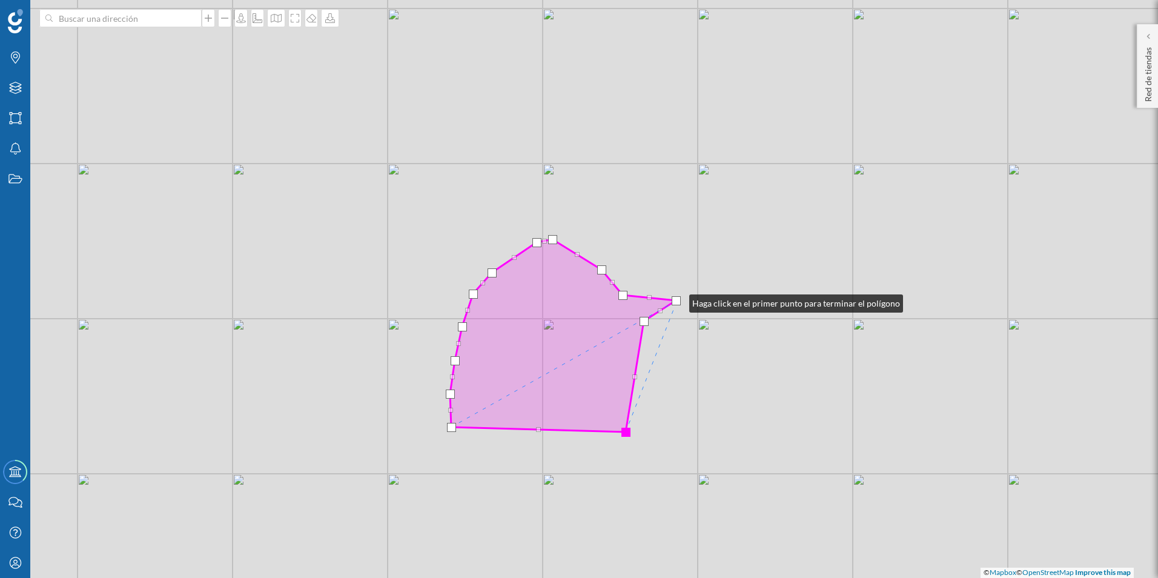
drag, startPoint x: 635, startPoint y: 308, endPoint x: 677, endPoint y: 300, distance: 43.0
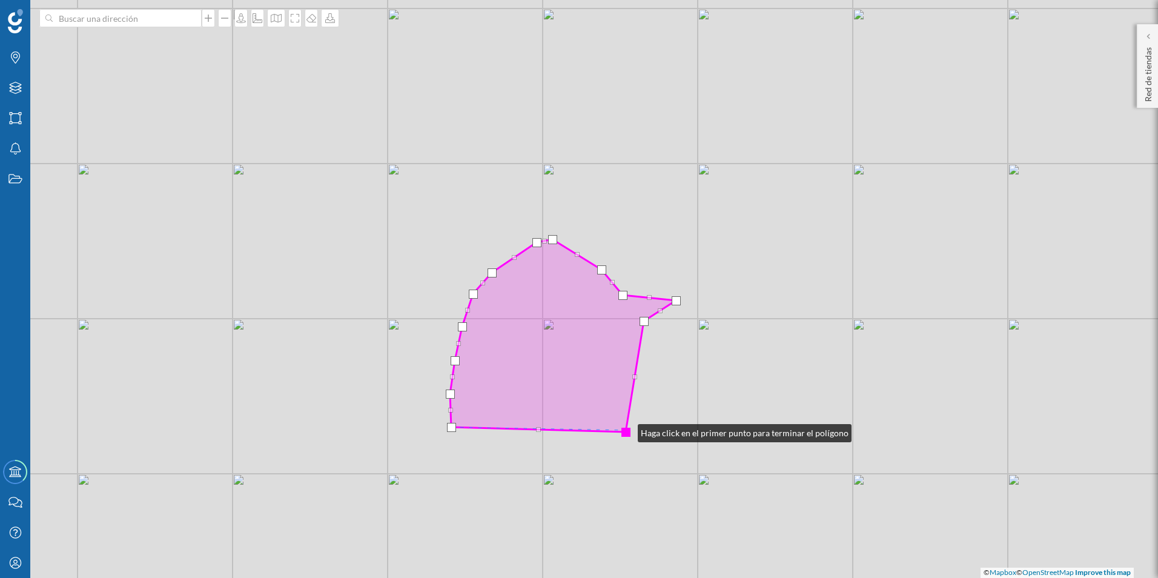
click at [626, 430] on div at bounding box center [625, 432] width 9 height 9
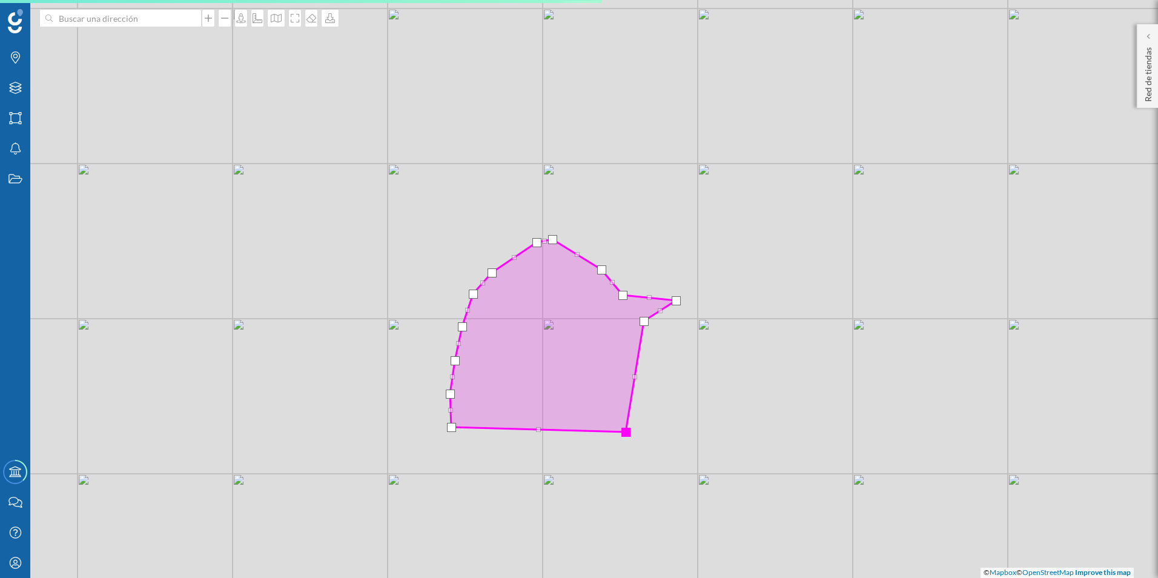
click at [626, 435] on div at bounding box center [625, 432] width 9 height 9
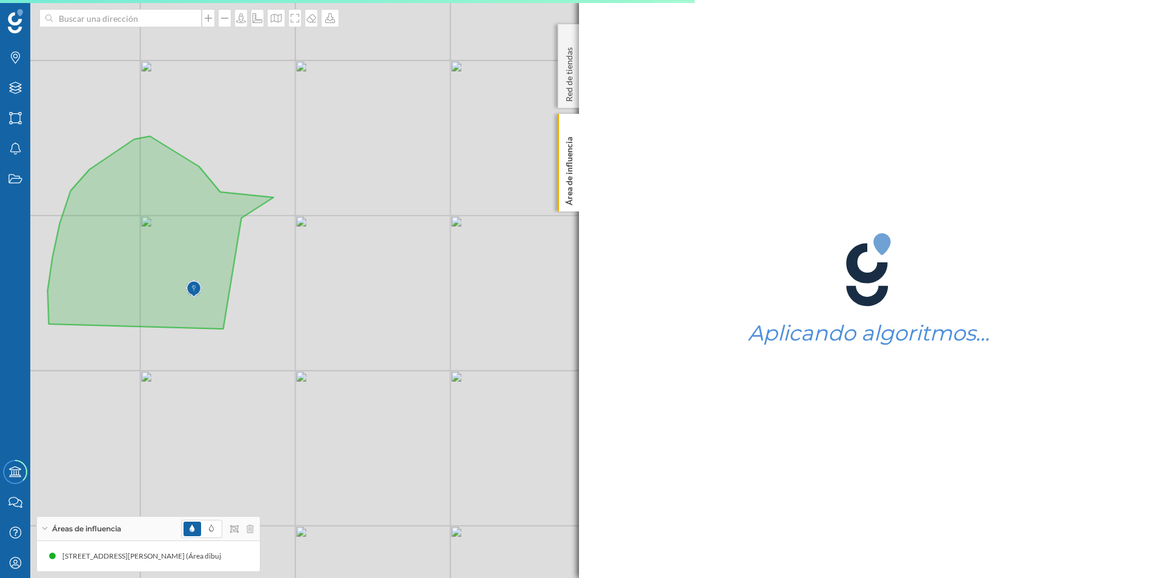
drag, startPoint x: 546, startPoint y: 374, endPoint x: 627, endPoint y: 433, distance: 99.7
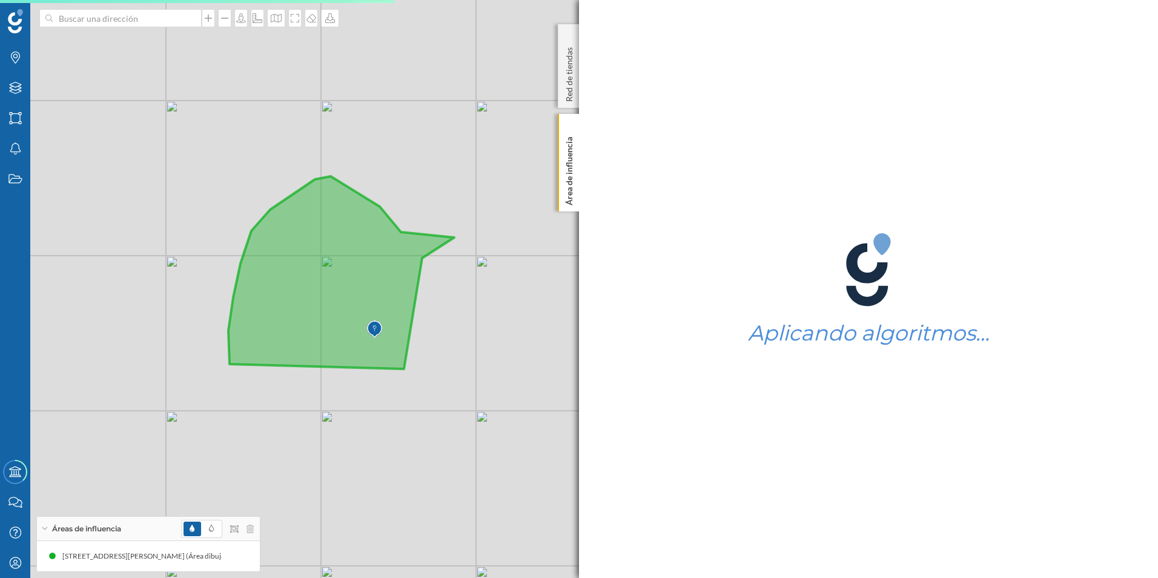
drag, startPoint x: 216, startPoint y: 265, endPoint x: 413, endPoint y: 309, distance: 201.7
click at [413, 309] on icon at bounding box center [341, 272] width 226 height 193
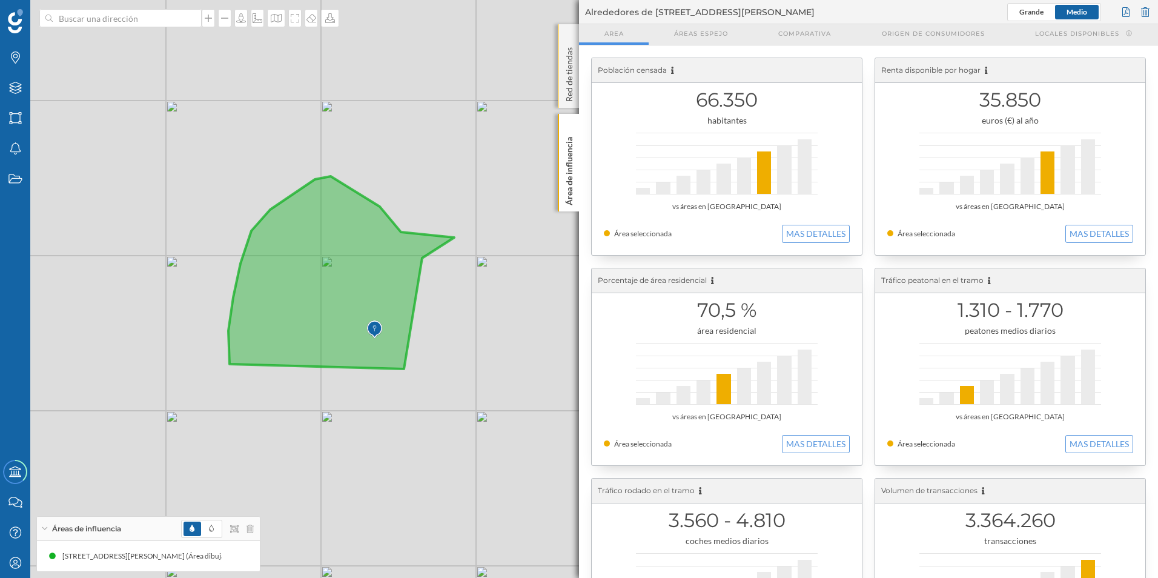
click at [565, 73] on p "Red de tiendas" at bounding box center [569, 71] width 12 height 59
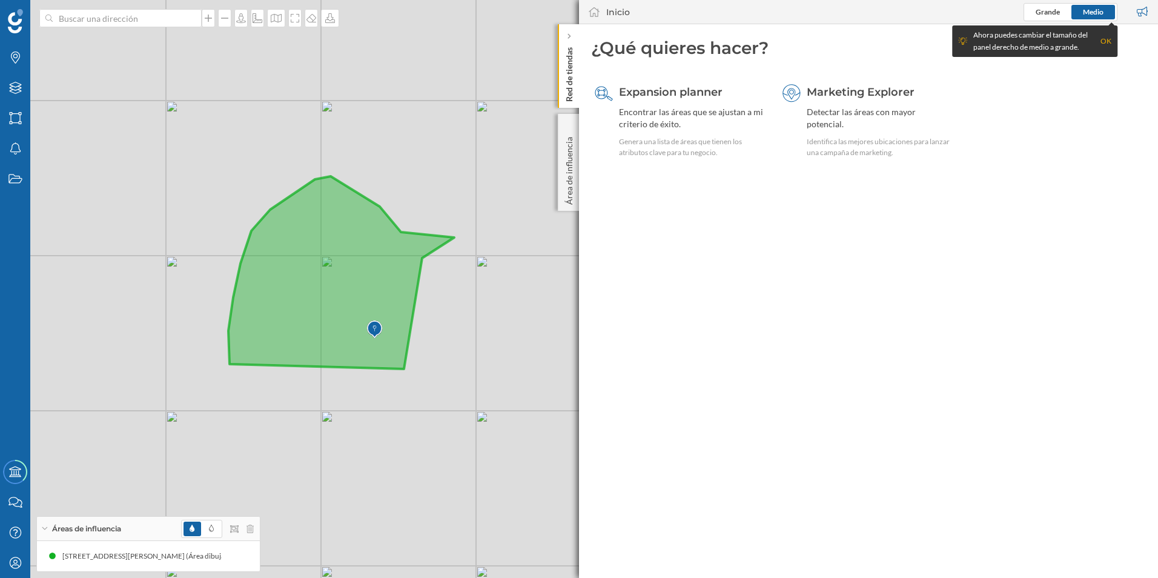
click at [574, 94] on p "Red de tiendas" at bounding box center [569, 71] width 12 height 59
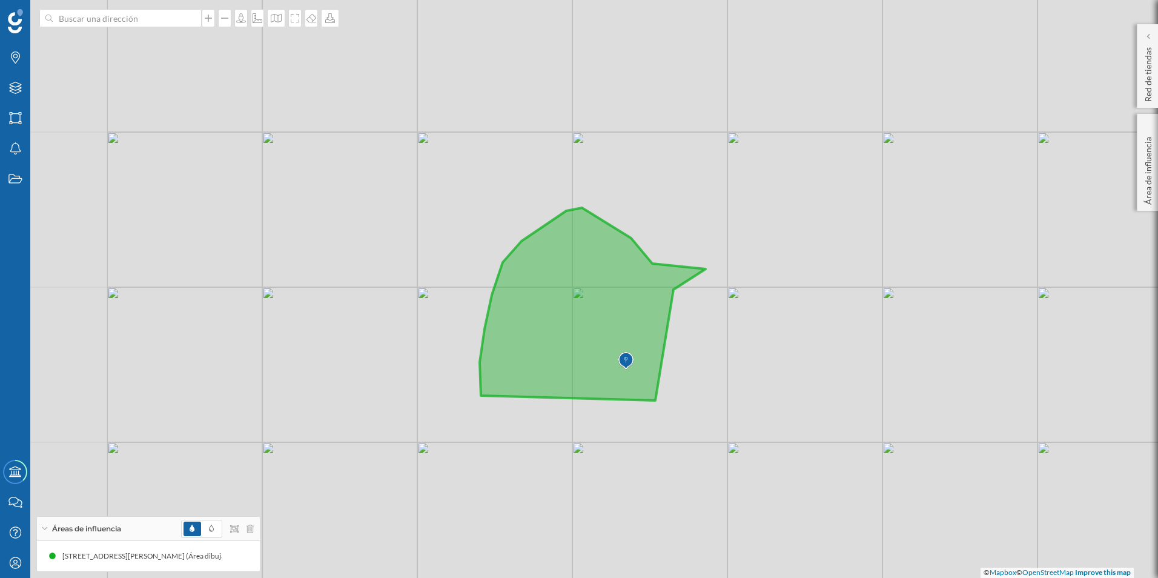
drag, startPoint x: 553, startPoint y: 406, endPoint x: 763, endPoint y: 432, distance: 211.2
click at [763, 432] on div "© Mapbox © OpenStreetMap Improve this map" at bounding box center [579, 289] width 1158 height 578
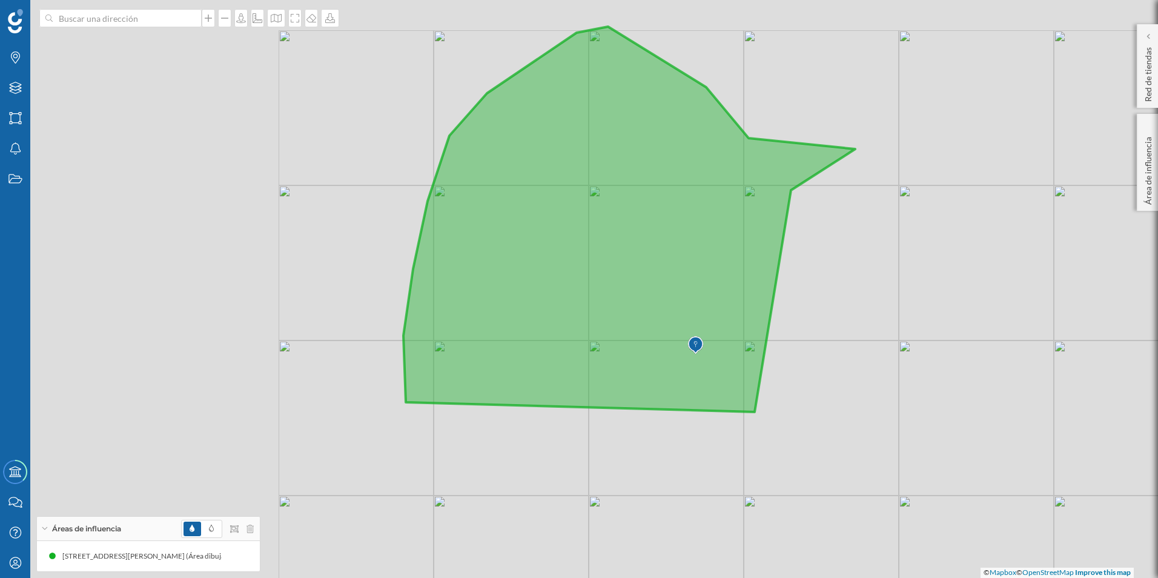
drag, startPoint x: 758, startPoint y: 521, endPoint x: 685, endPoint y: 483, distance: 81.8
click at [750, 508] on div "© Mapbox © OpenStreetMap Improve this map" at bounding box center [579, 289] width 1158 height 578
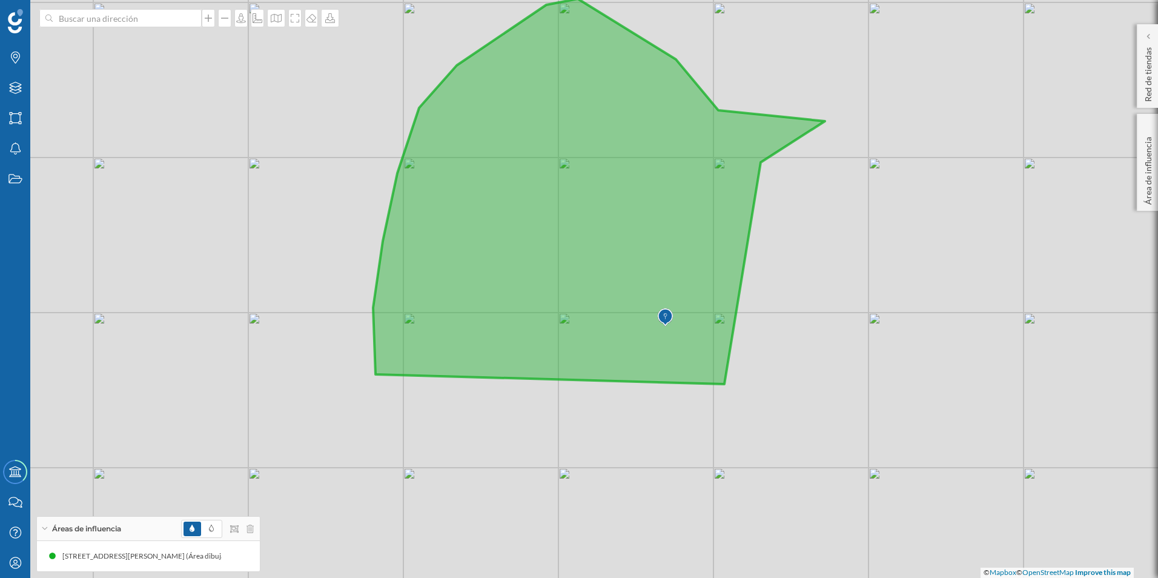
click at [251, 535] on div at bounding box center [217, 529] width 73 height 18
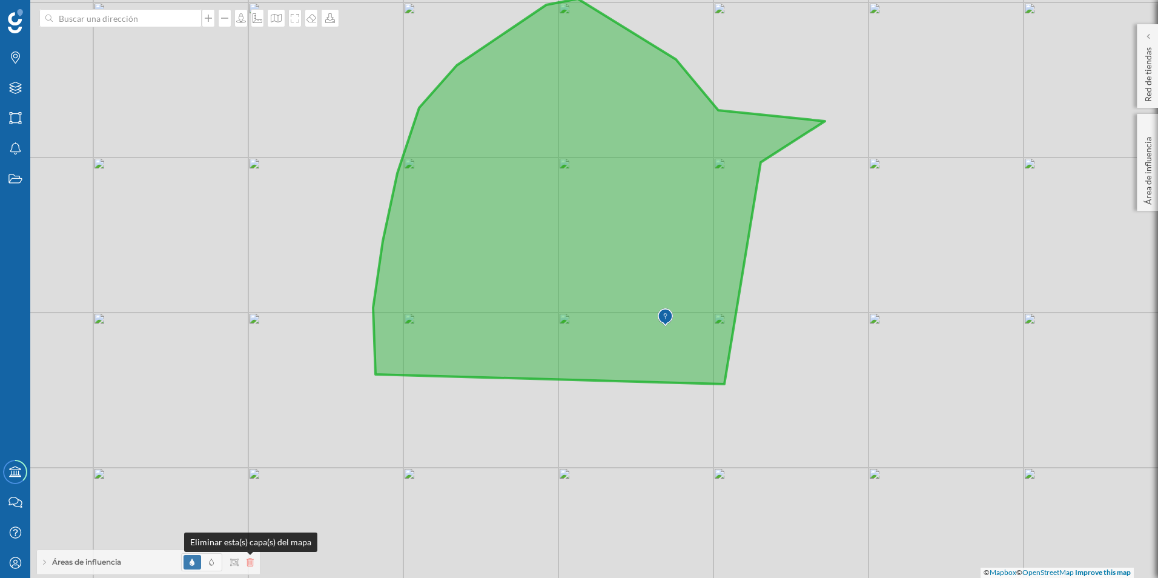
click at [251, 566] on icon at bounding box center [250, 562] width 7 height 8
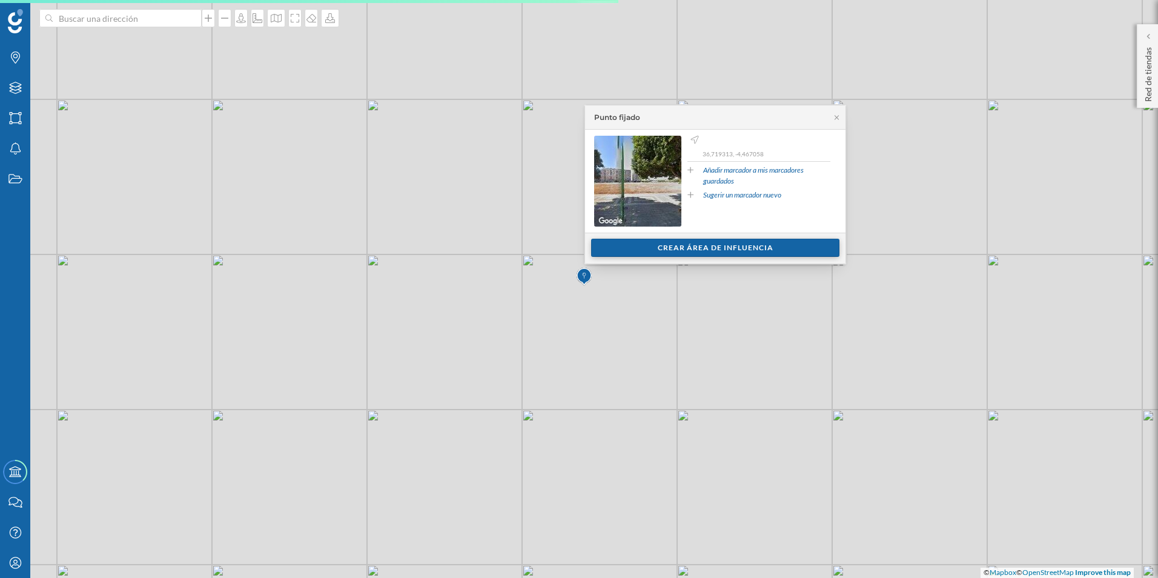
click at [699, 245] on div "Crear área de influencia" at bounding box center [715, 248] width 248 height 18
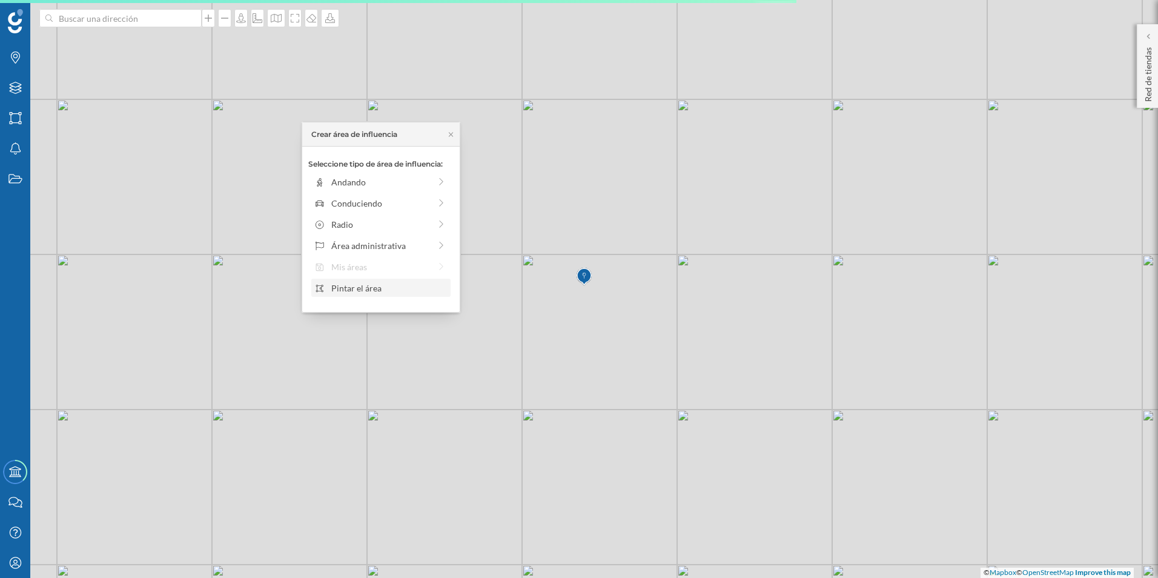
click at [393, 288] on div "Pintar el área" at bounding box center [389, 288] width 116 height 13
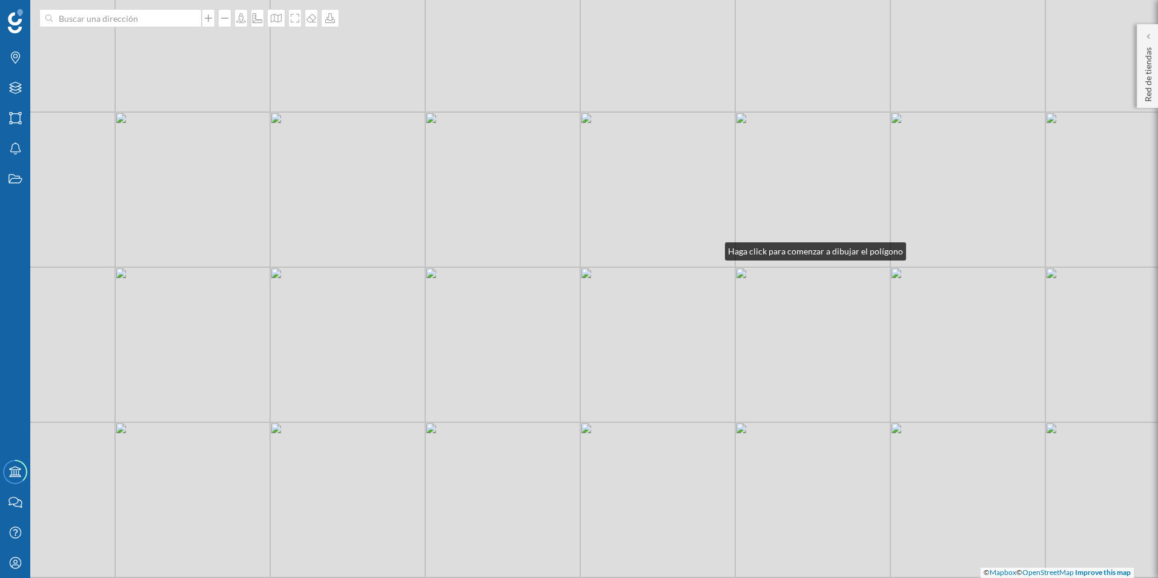
click at [713, 248] on div "© Mapbox © OpenStreetMap Improve this map" at bounding box center [579, 289] width 1158 height 578
click at [669, 248] on div "© Mapbox © OpenStreetMap Improve this map" at bounding box center [579, 289] width 1158 height 578
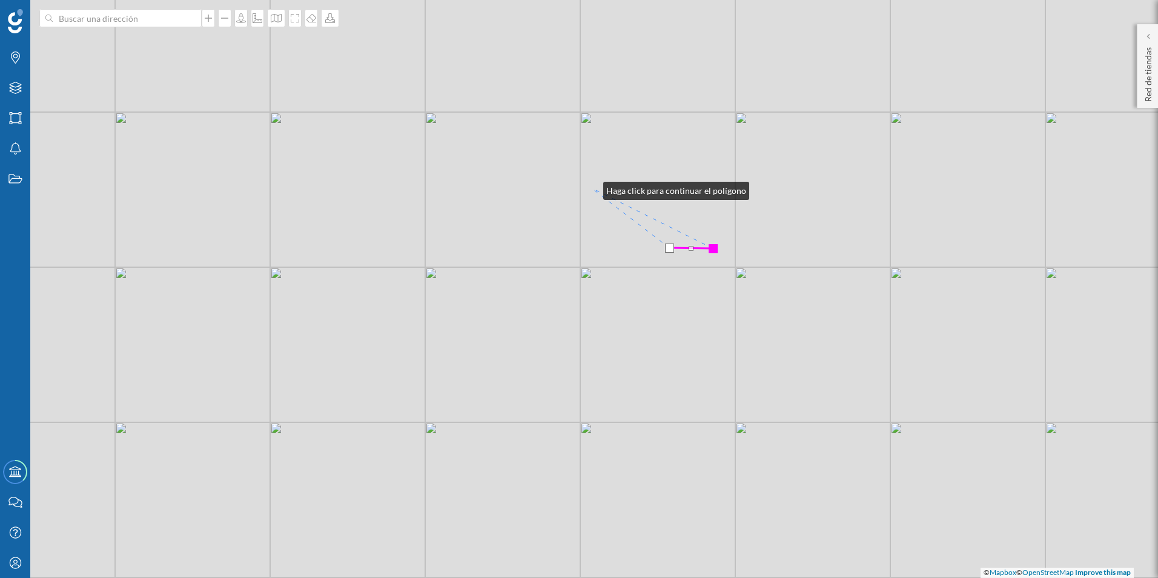
click at [591, 188] on div "© Mapbox © OpenStreetMap Improve this map" at bounding box center [579, 289] width 1158 height 578
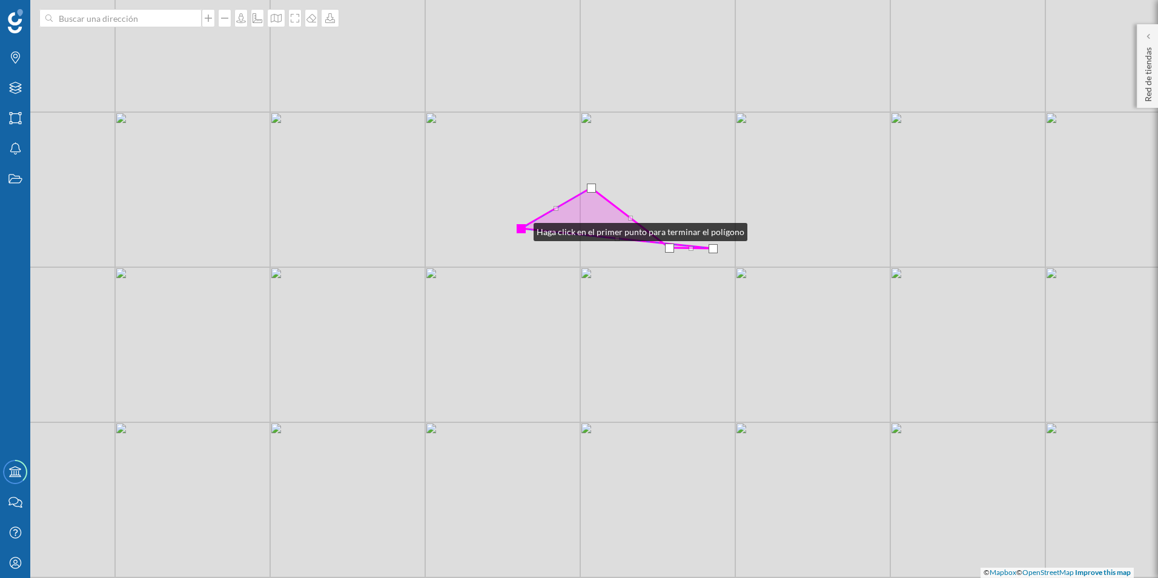
drag, startPoint x: 653, startPoint y: 219, endPoint x: 521, endPoint y: 229, distance: 131.8
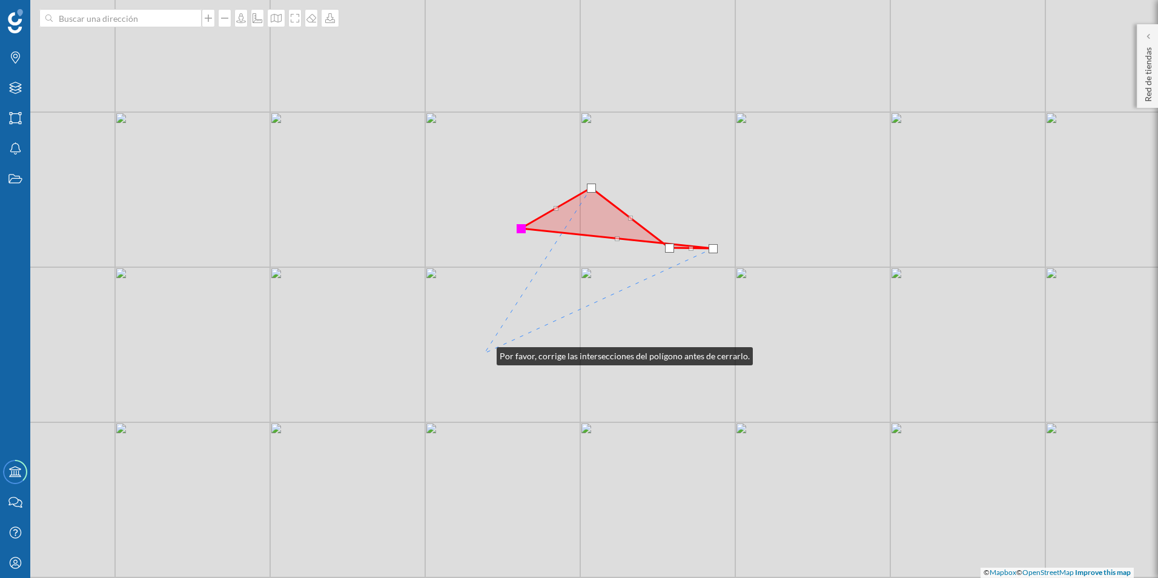
click at [485, 353] on div "© Mapbox © OpenStreetMap Improve this map" at bounding box center [579, 289] width 1158 height 578
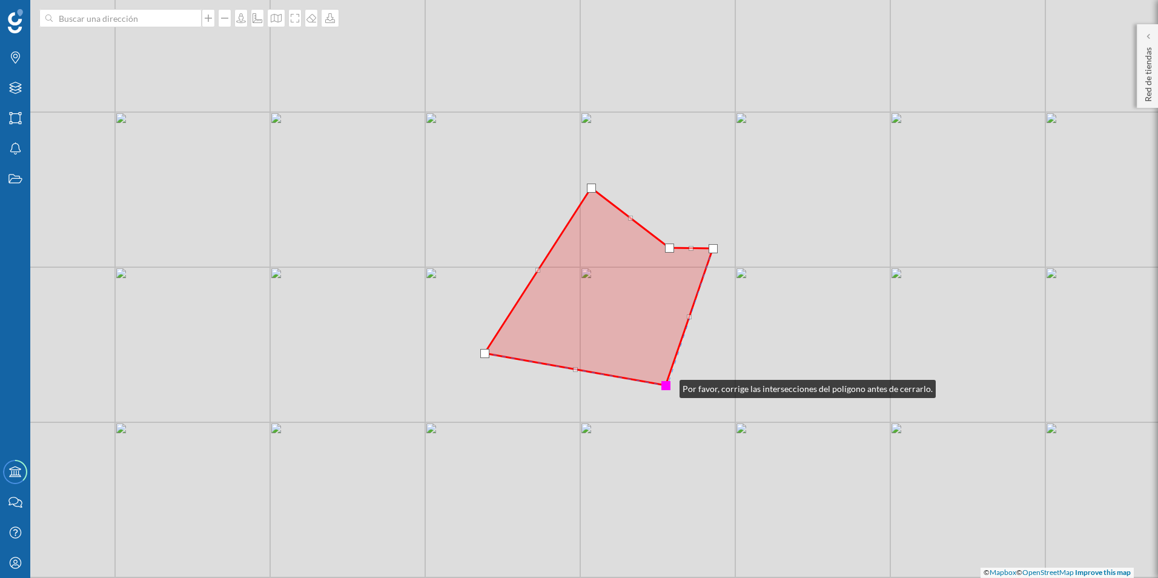
drag, startPoint x: 523, startPoint y: 229, endPoint x: 667, endPoint y: 386, distance: 213.4
click at [667, 386] on div at bounding box center [665, 385] width 9 height 9
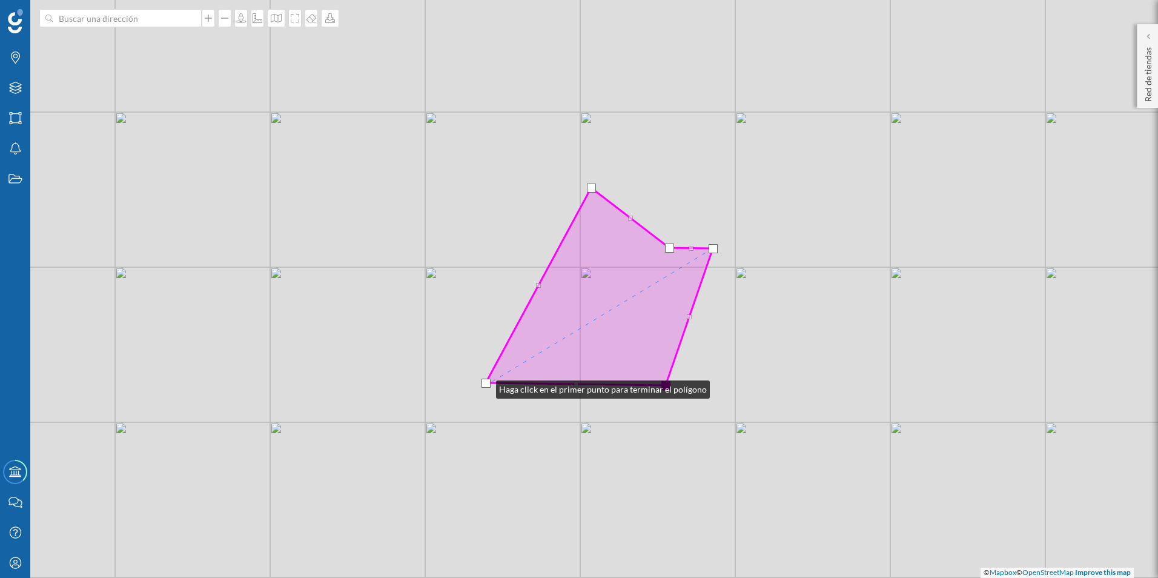
drag, startPoint x: 483, startPoint y: 357, endPoint x: 484, endPoint y: 386, distance: 29.7
click at [484, 386] on div at bounding box center [486, 383] width 9 height 9
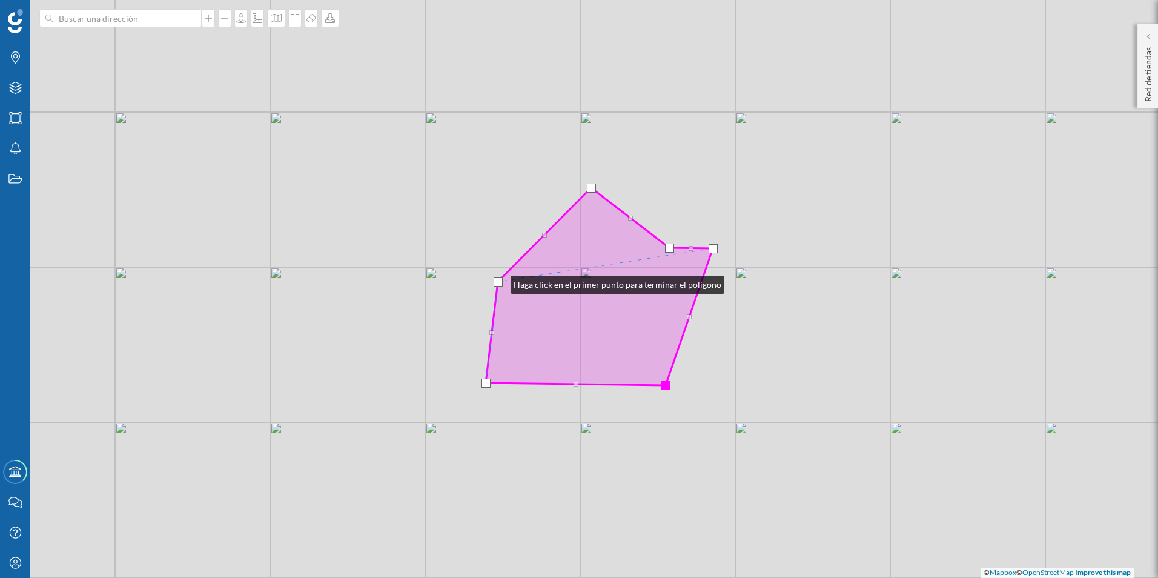
drag, startPoint x: 539, startPoint y: 285, endPoint x: 498, endPoint y: 282, distance: 40.7
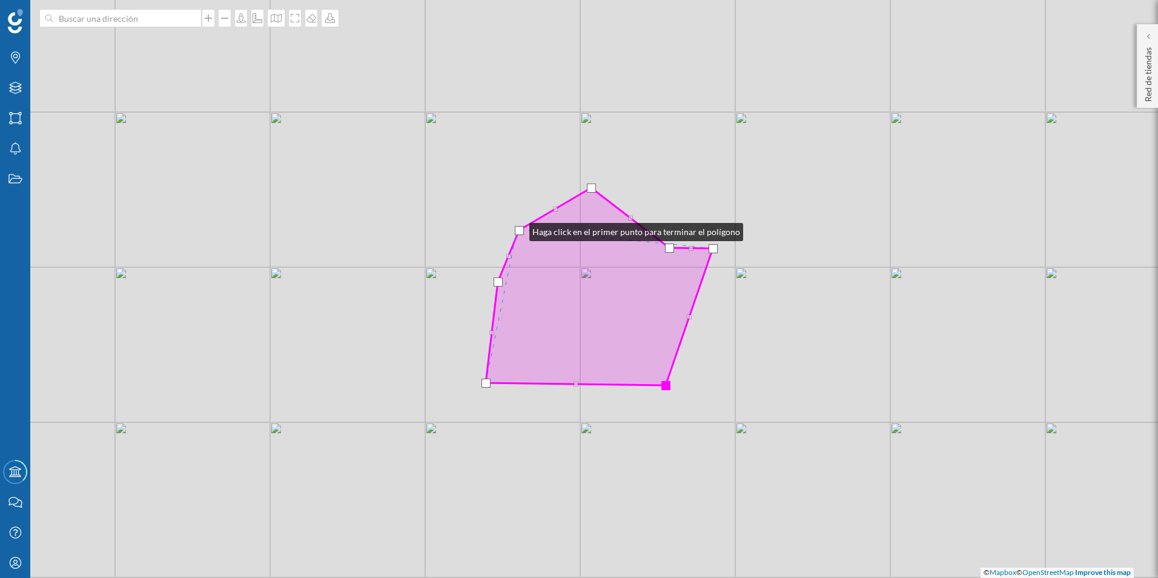
drag, startPoint x: 543, startPoint y: 234, endPoint x: 517, endPoint y: 229, distance: 25.9
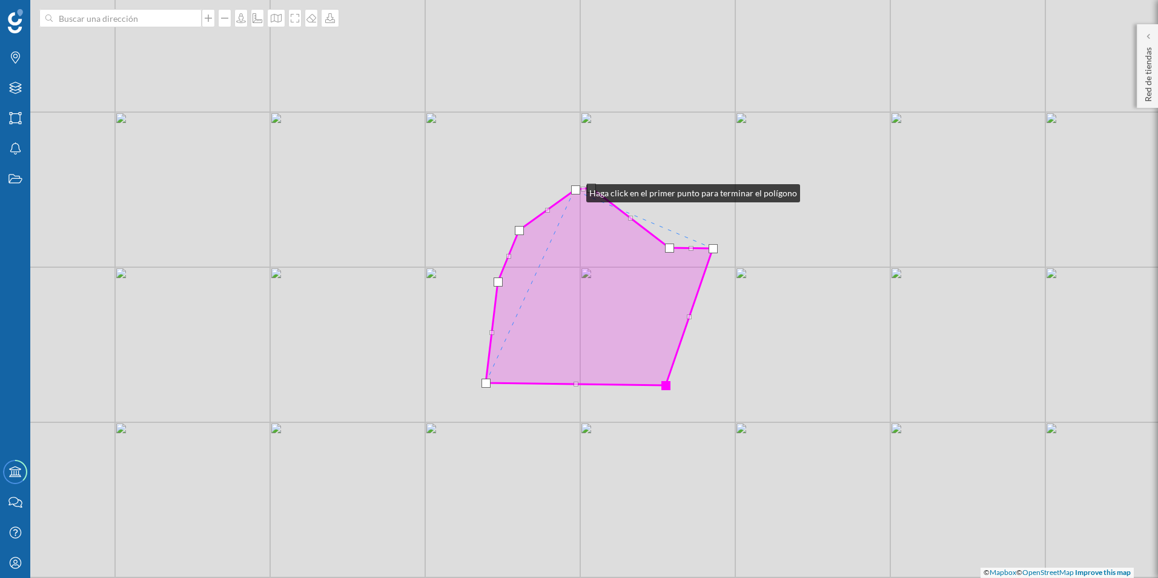
drag, startPoint x: 554, startPoint y: 210, endPoint x: 574, endPoint y: 190, distance: 27.8
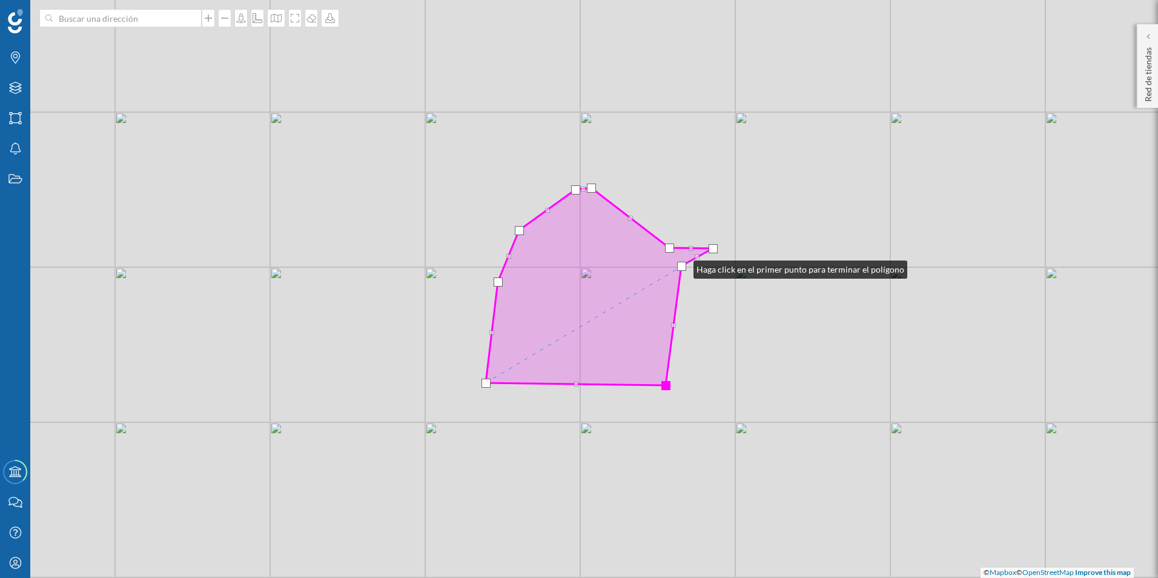
drag, startPoint x: 689, startPoint y: 317, endPoint x: 681, endPoint y: 266, distance: 51.5
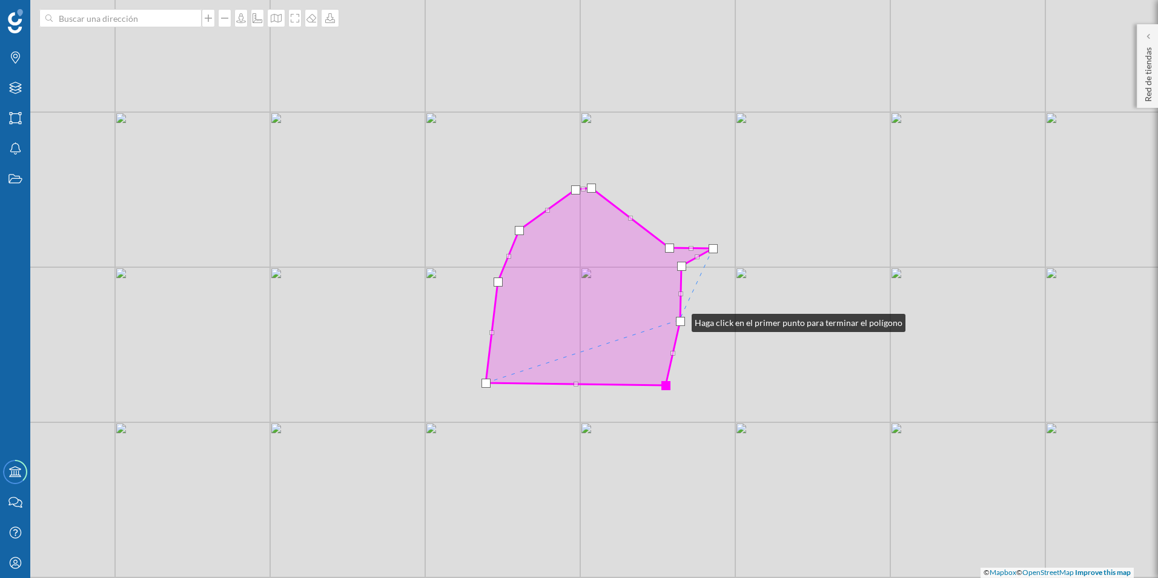
drag, startPoint x: 673, startPoint y: 324, endPoint x: 680, endPoint y: 320, distance: 7.9
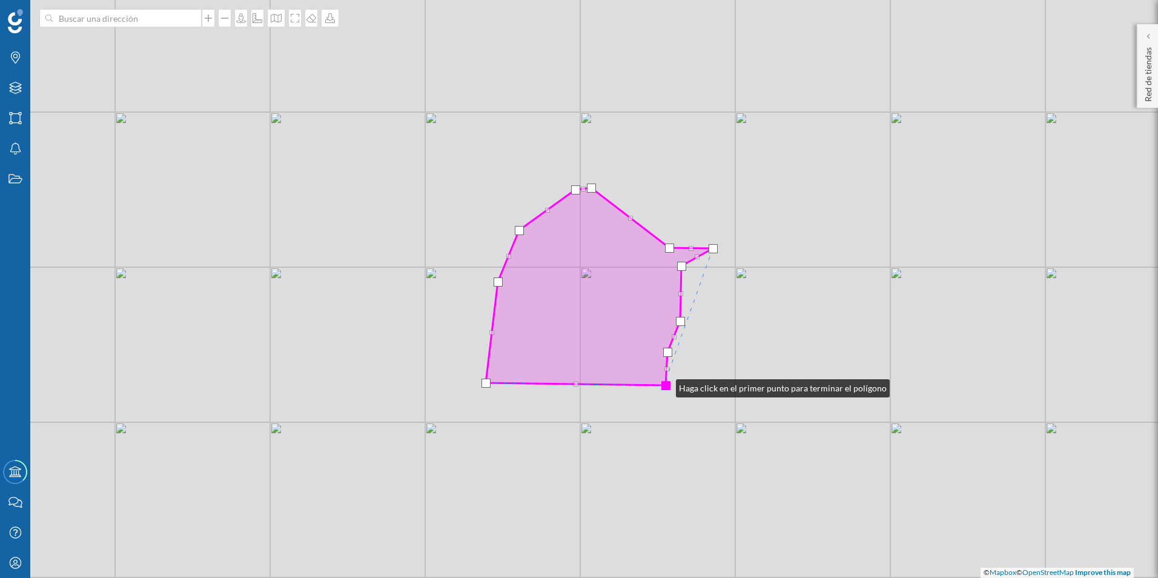
click at [664, 385] on div at bounding box center [665, 385] width 9 height 9
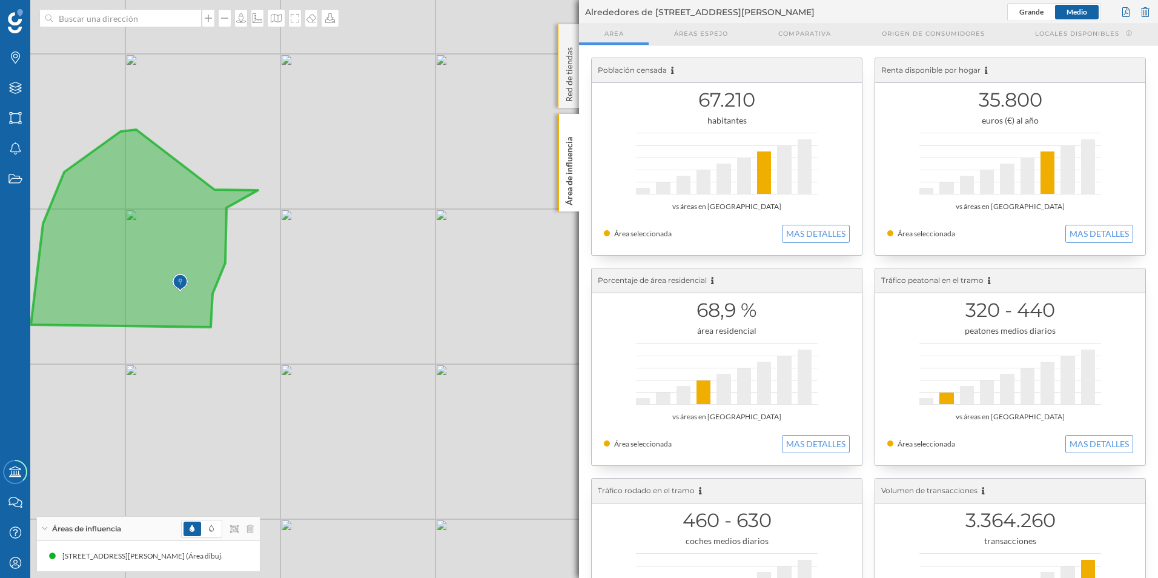
drag, startPoint x: 566, startPoint y: 81, endPoint x: 560, endPoint y: 81, distance: 6.1
click at [566, 81] on p "Red de tiendas" at bounding box center [569, 71] width 12 height 59
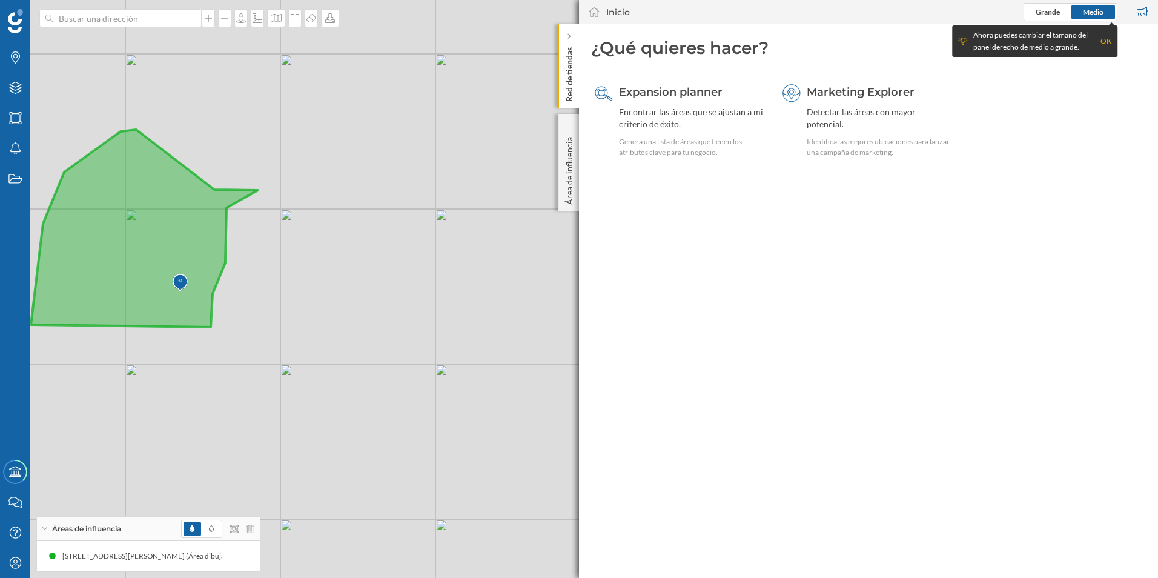
click at [568, 74] on p "Red de tiendas" at bounding box center [569, 71] width 12 height 59
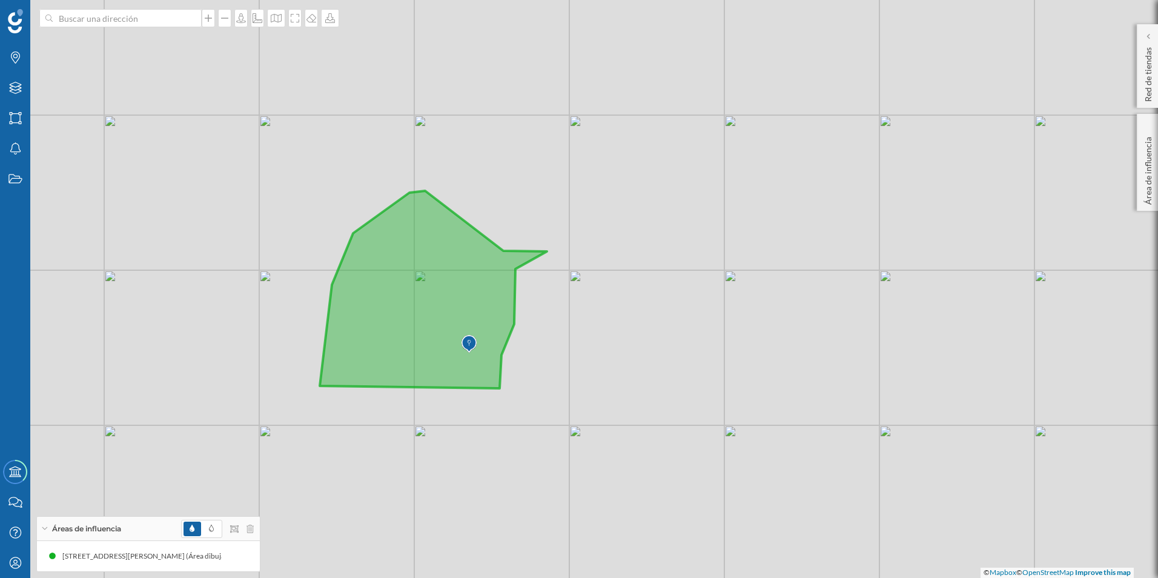
drag, startPoint x: 333, startPoint y: 405, endPoint x: 621, endPoint y: 466, distance: 295.3
click at [621, 466] on div "© Mapbox © OpenStreetMap Improve this map" at bounding box center [579, 289] width 1158 height 578
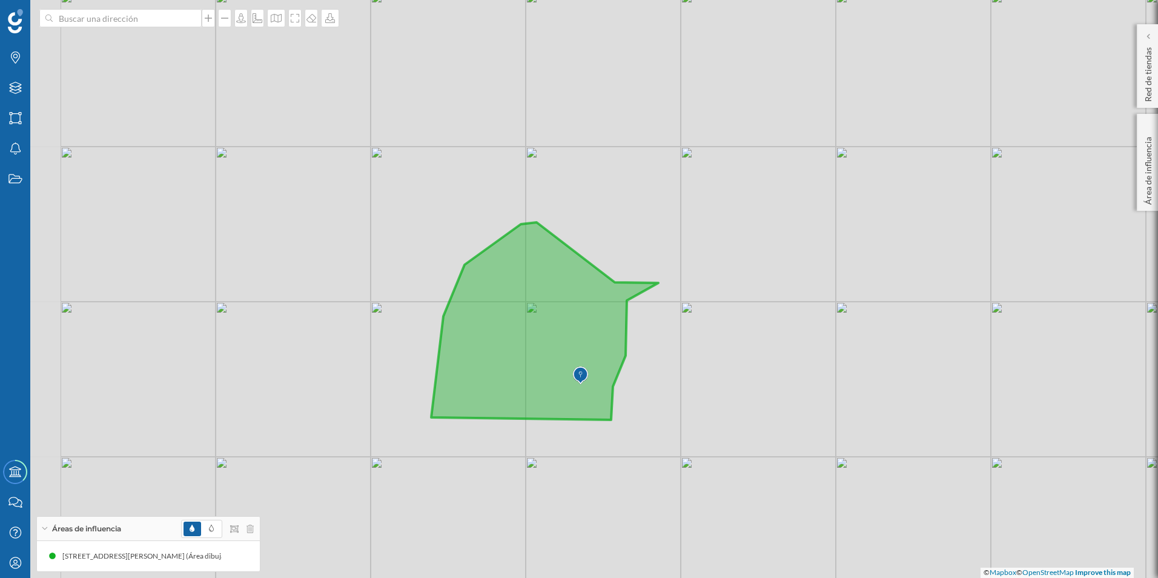
drag, startPoint x: 515, startPoint y: 449, endPoint x: 627, endPoint y: 466, distance: 113.8
click at [627, 466] on div "© Mapbox © OpenStreetMap Improve this map" at bounding box center [579, 289] width 1158 height 578
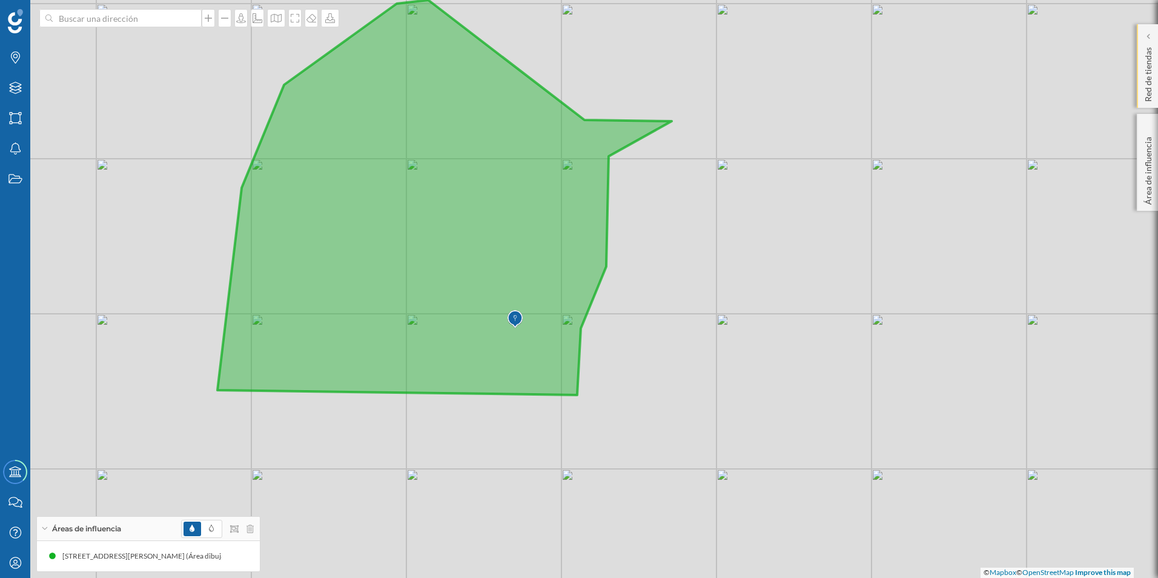
click at [1153, 76] on p "Red de tiendas" at bounding box center [1148, 71] width 12 height 59
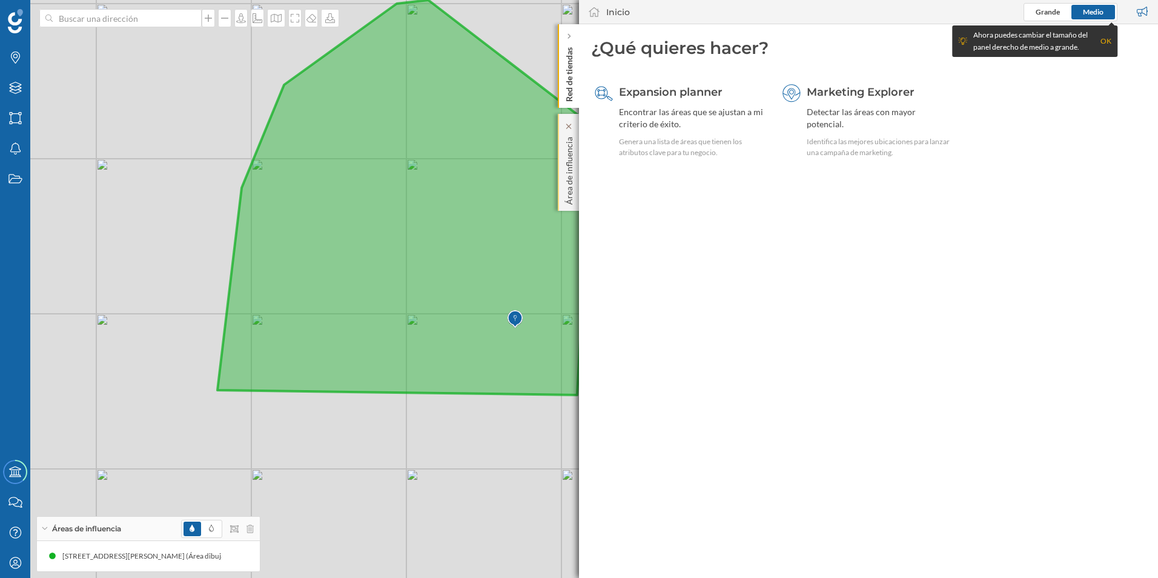
click at [574, 173] on p "Área de influencia" at bounding box center [569, 168] width 12 height 73
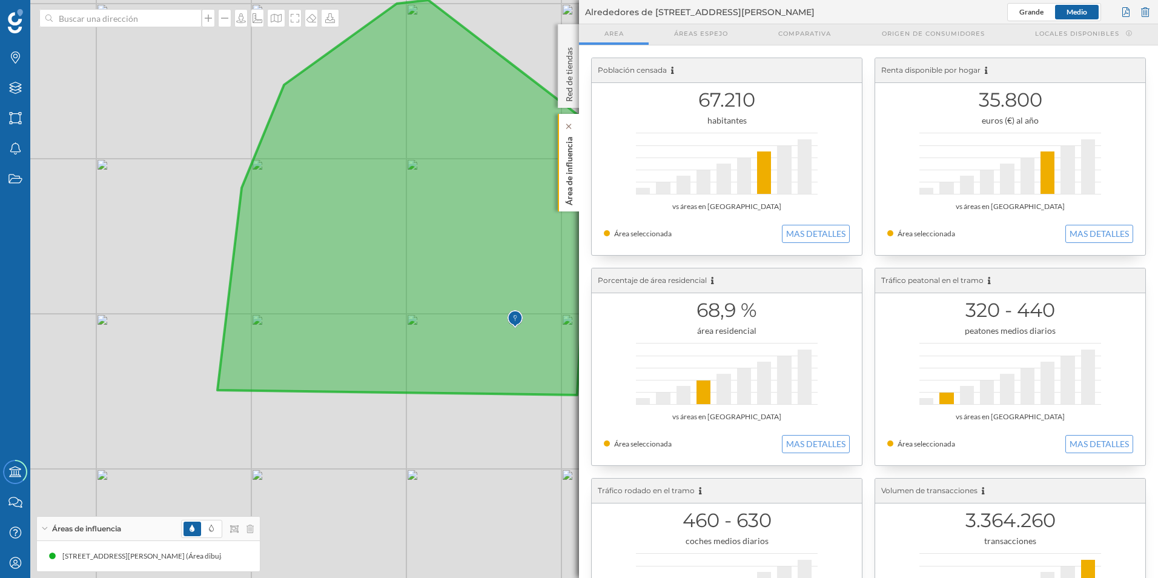
click at [571, 165] on p "Área de influencia" at bounding box center [569, 168] width 12 height 73
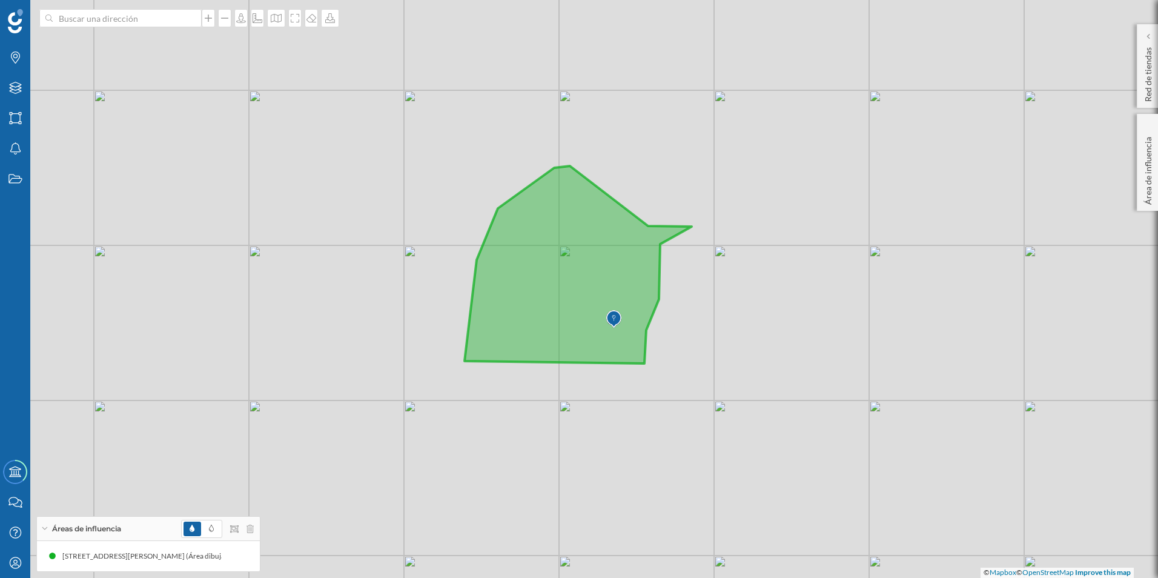
drag, startPoint x: 806, startPoint y: 303, endPoint x: 801, endPoint y: 314, distance: 11.9
click at [801, 314] on div "© Mapbox © OpenStreetMap Improve this map" at bounding box center [579, 289] width 1158 height 578
click at [1150, 165] on p "Área de influencia" at bounding box center [1148, 168] width 12 height 73
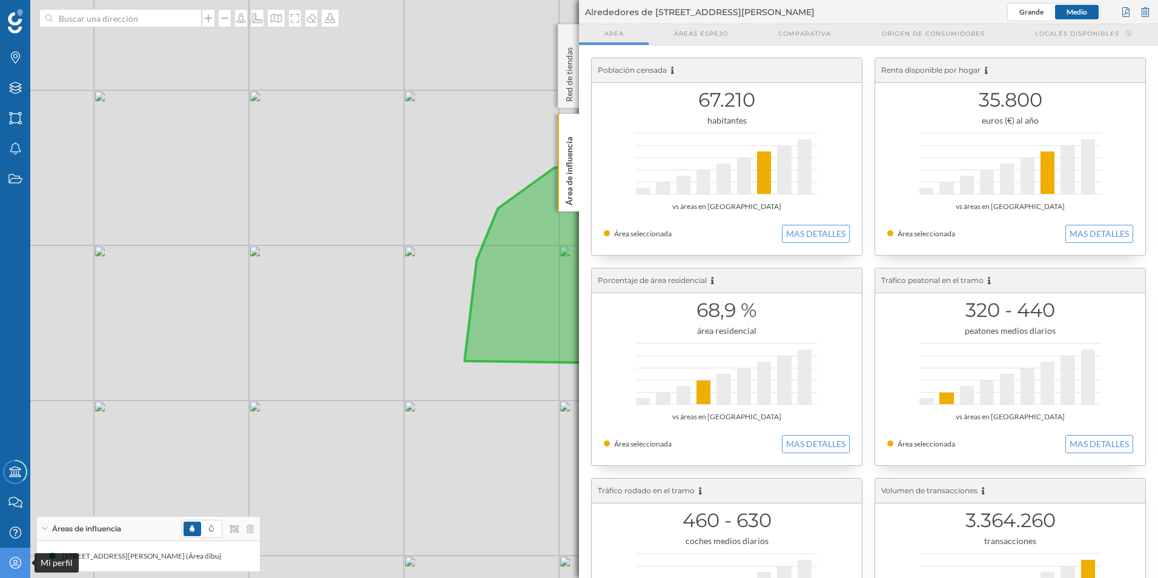
click at [15, 568] on icon "Mi perfil" at bounding box center [15, 563] width 15 height 12
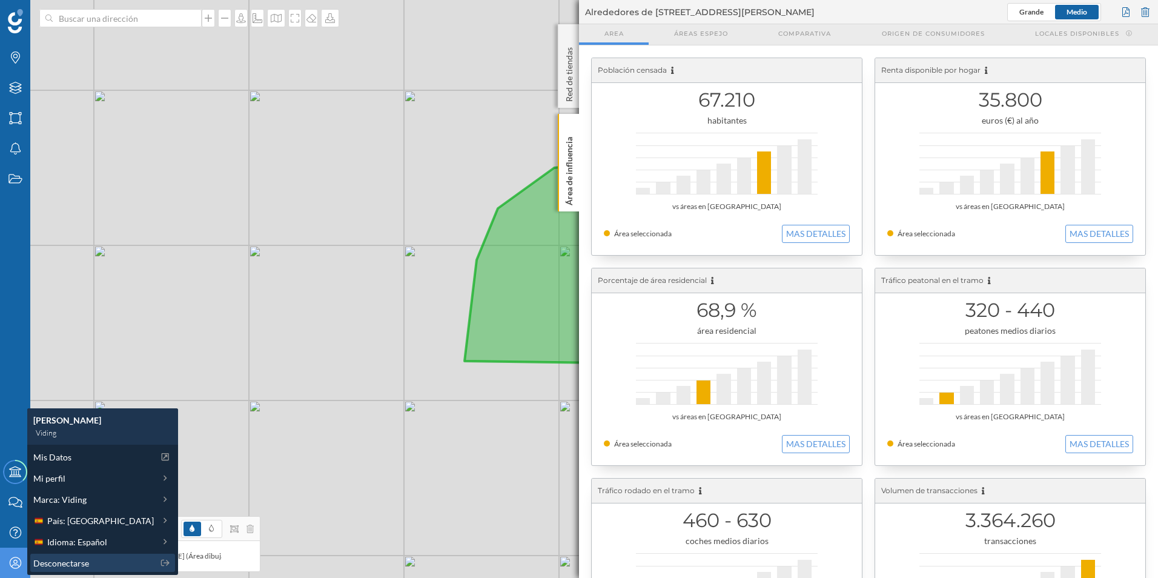
click at [68, 555] on div "Desconectarse" at bounding box center [102, 563] width 145 height 18
